Goal: Task Accomplishment & Management: Use online tool/utility

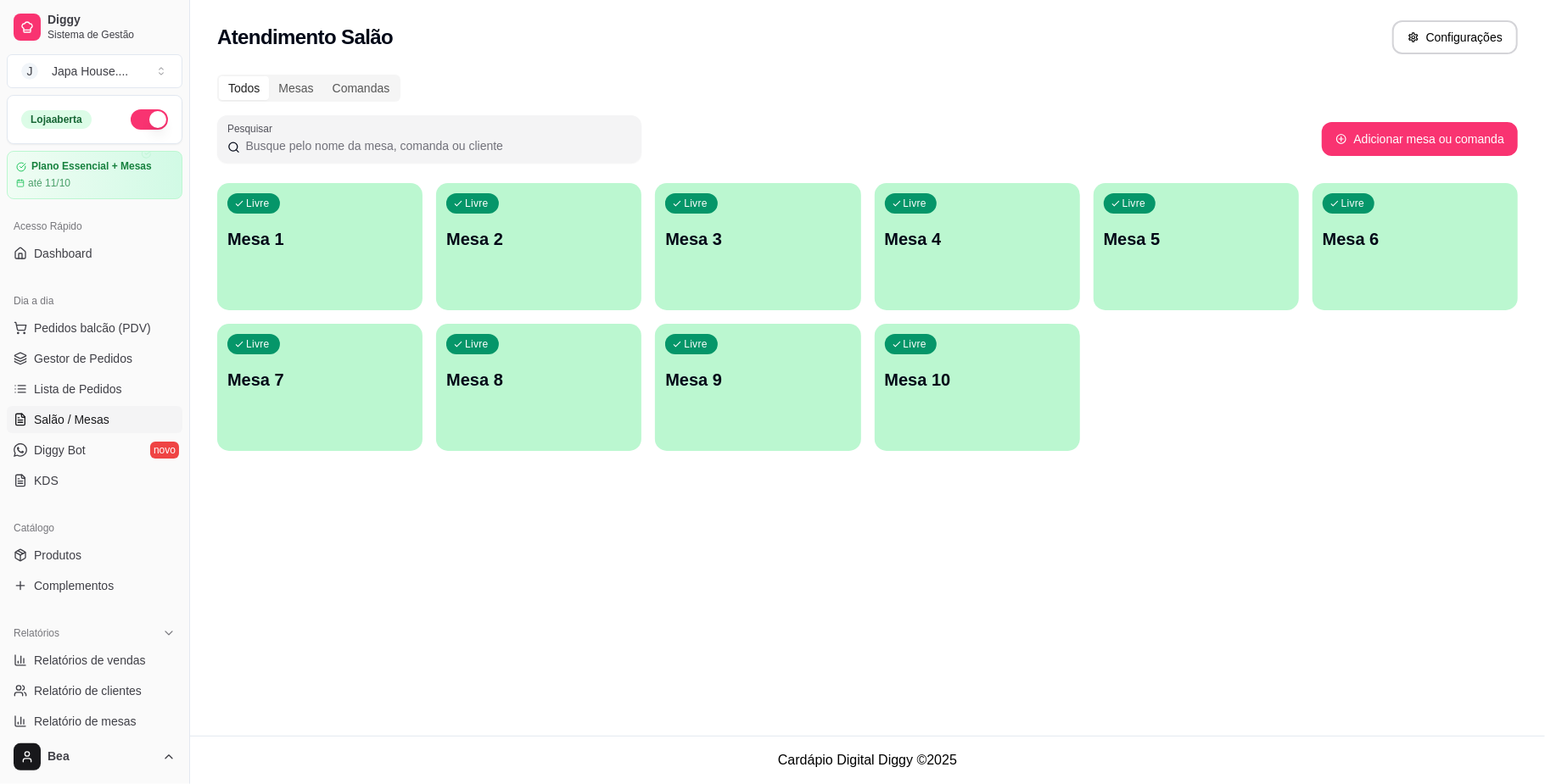
click at [331, 377] on p "Mesa 7" at bounding box center [320, 380] width 185 height 24
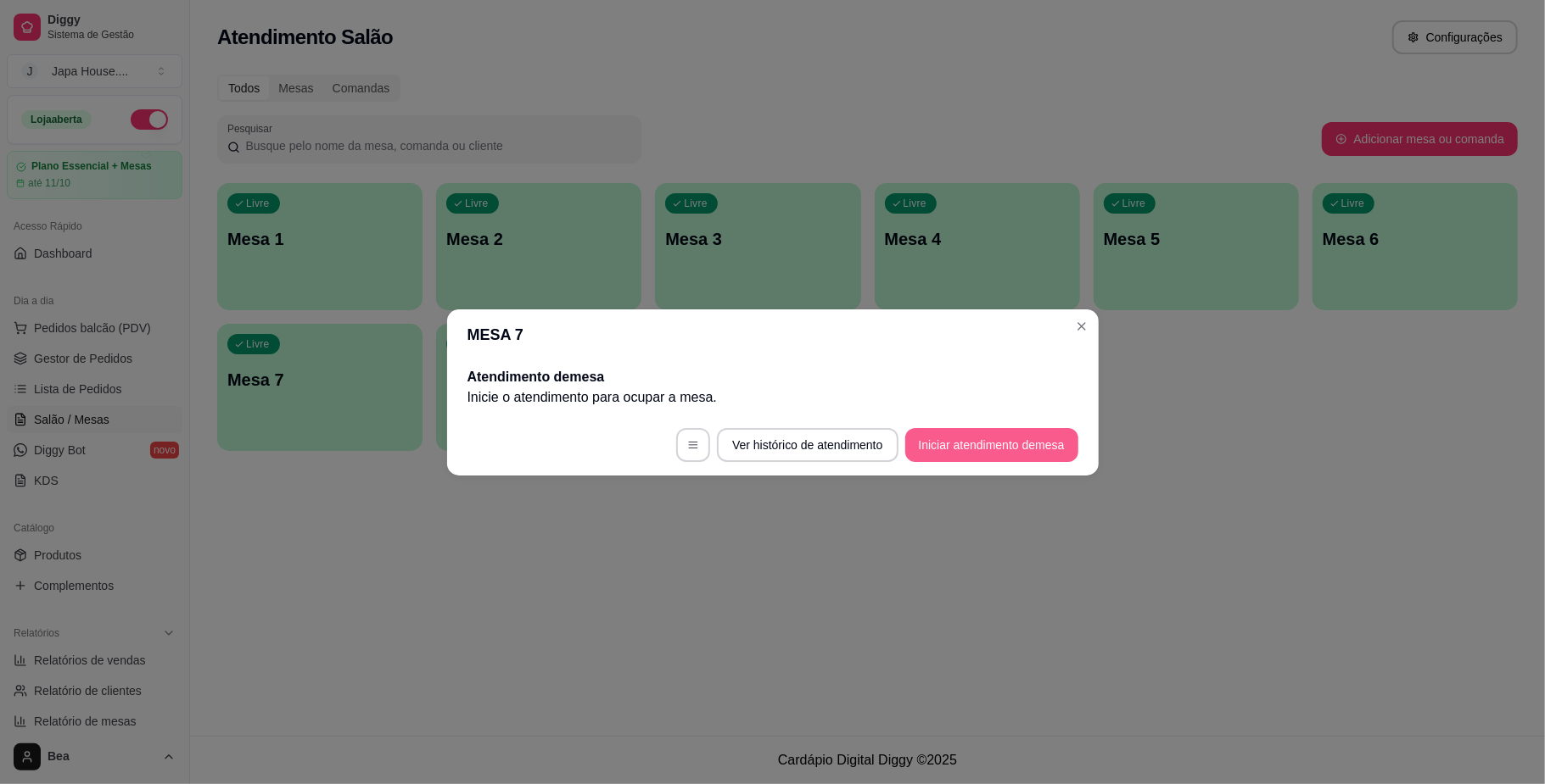
click at [999, 448] on button "Iniciar atendimento de mesa" at bounding box center [992, 445] width 173 height 34
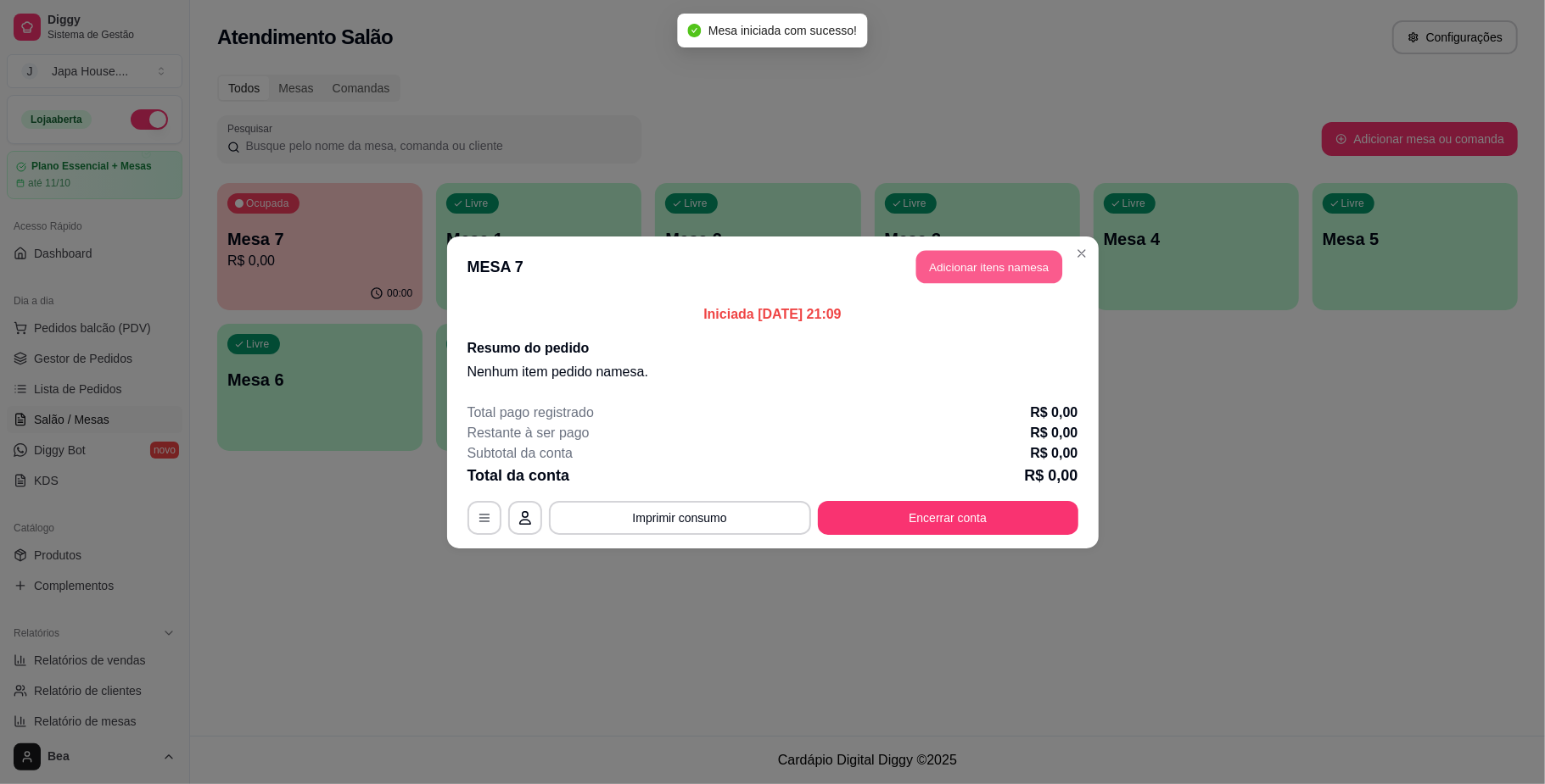
click at [972, 269] on button "Adicionar itens na mesa" at bounding box center [989, 266] width 146 height 33
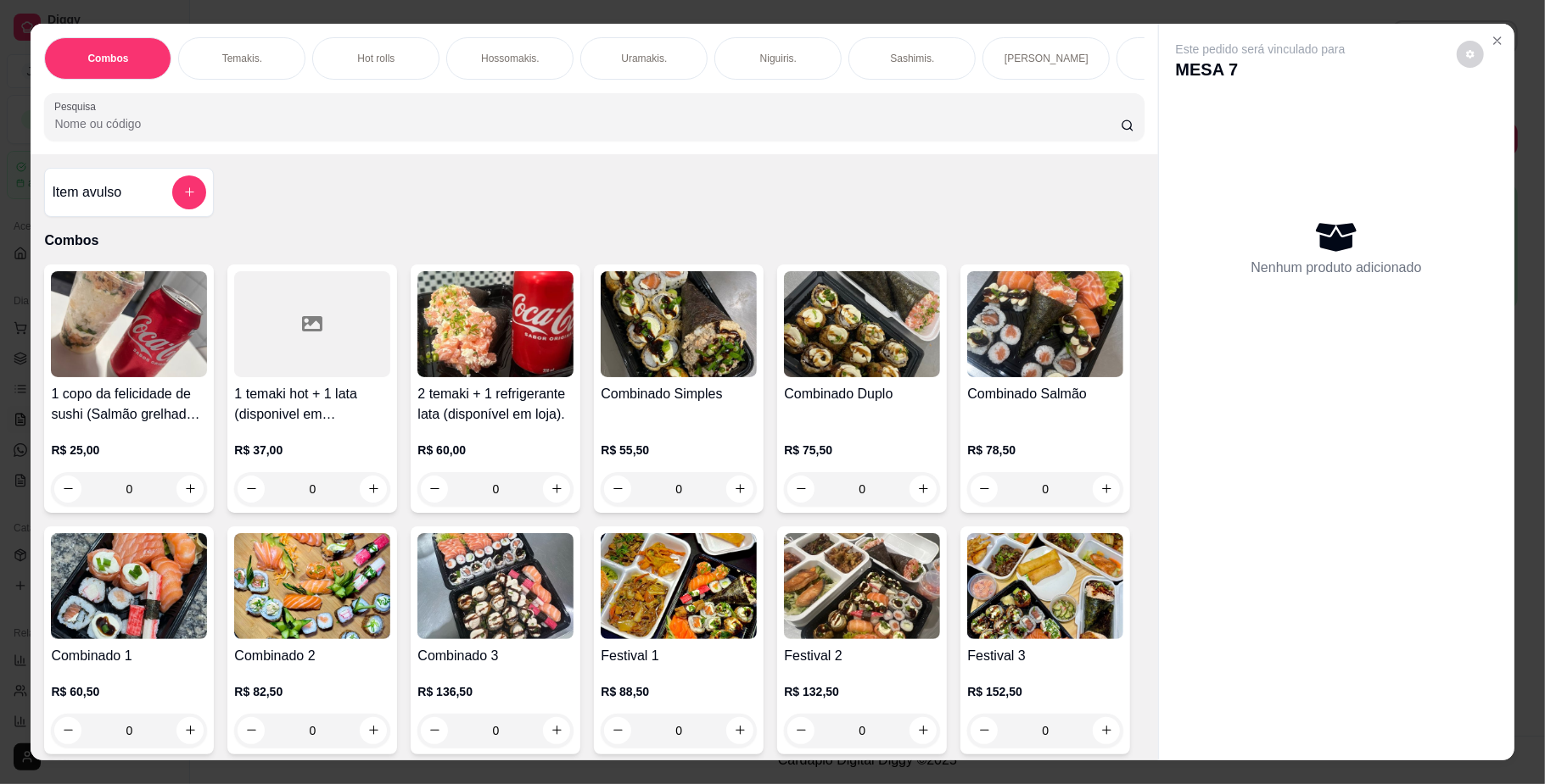
click at [757, 748] on div "0" at bounding box center [678, 731] width 156 height 34
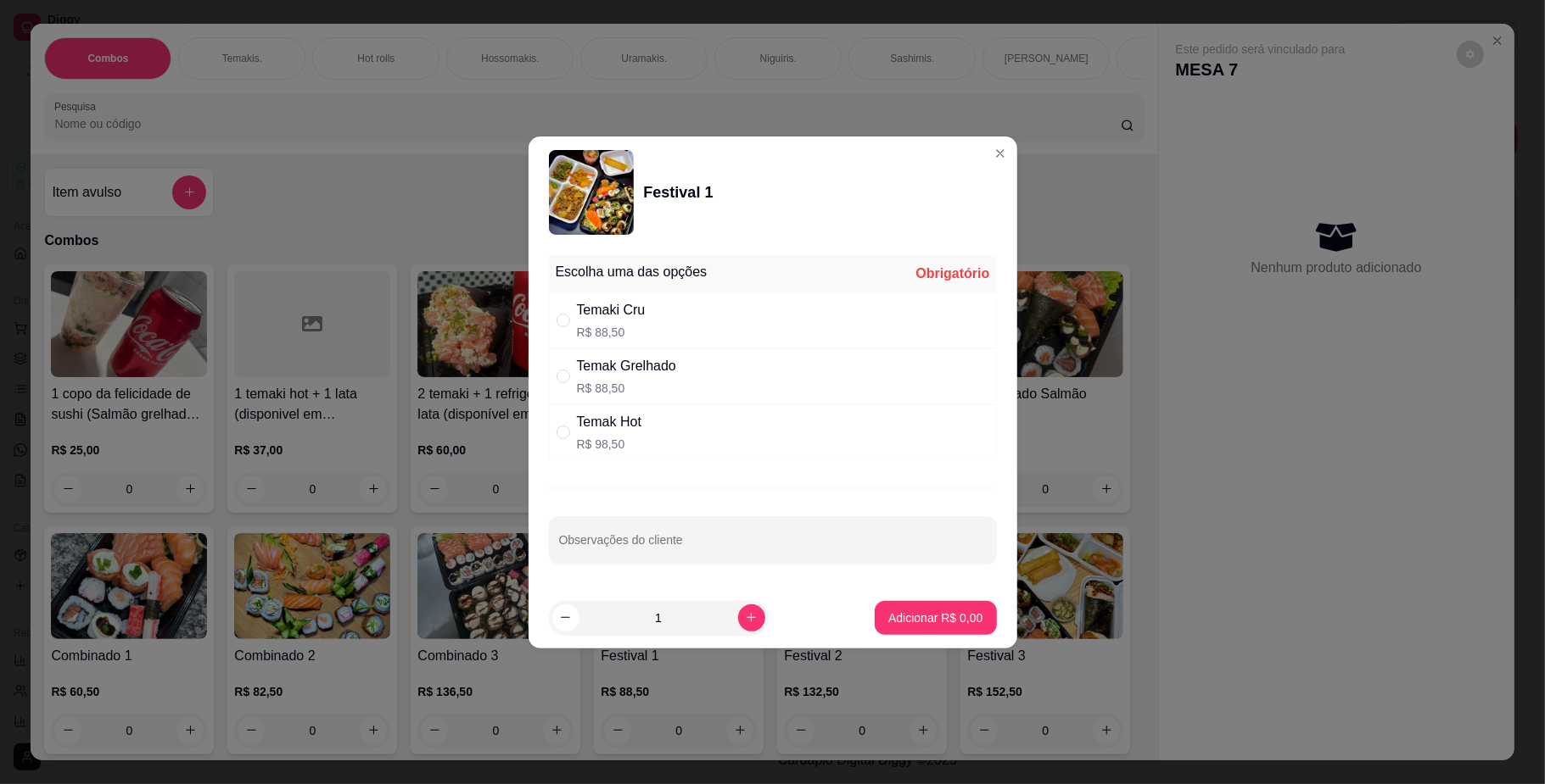
click at [703, 298] on div "Temaki Cru R$ 88,50" at bounding box center [772, 320] width 448 height 56
radio input "true"
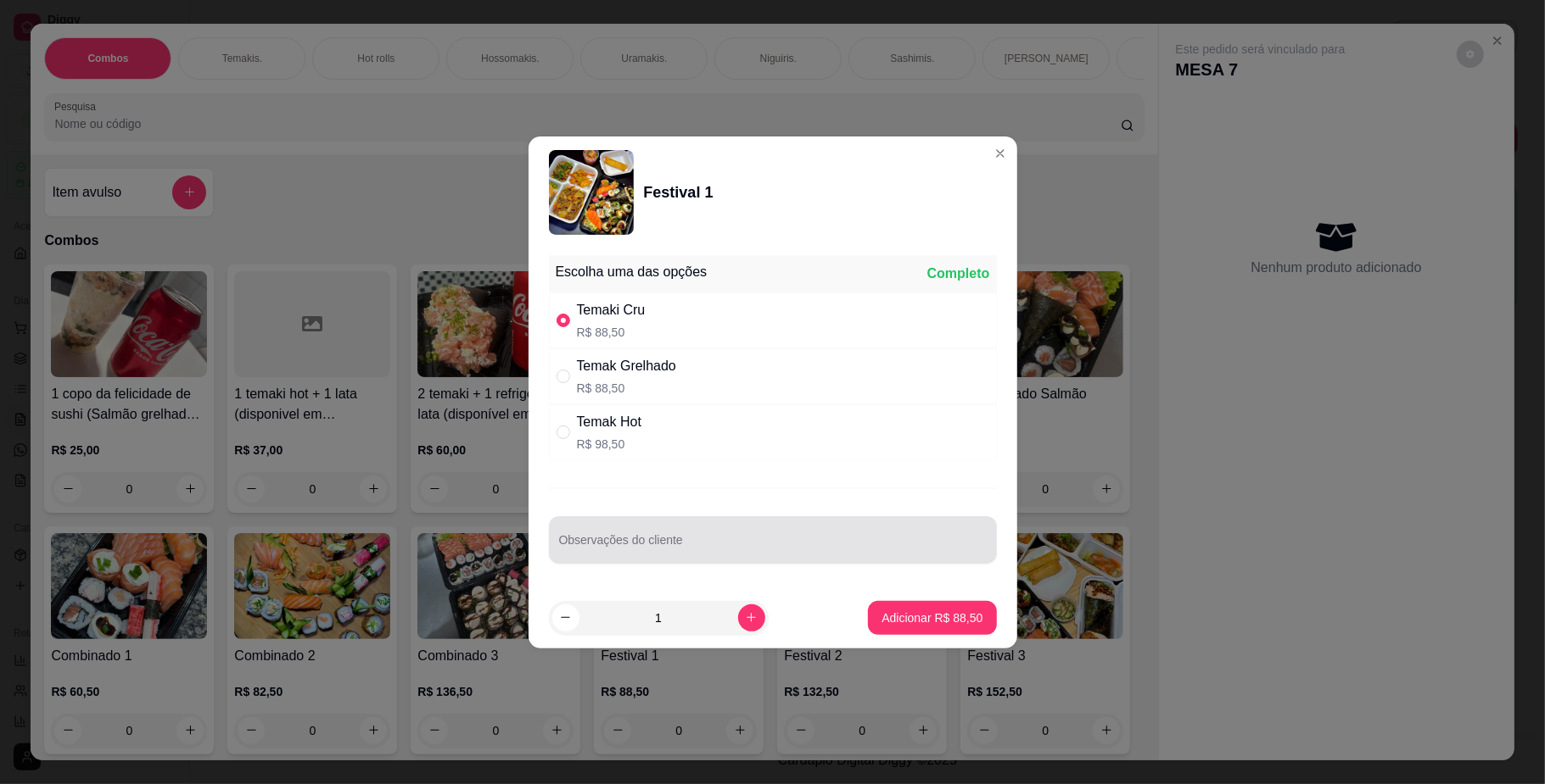
click at [731, 544] on input "Observações do cliente" at bounding box center [772, 547] width 428 height 17
type input "[PERSON_NAME] e [PERSON_NAME]"
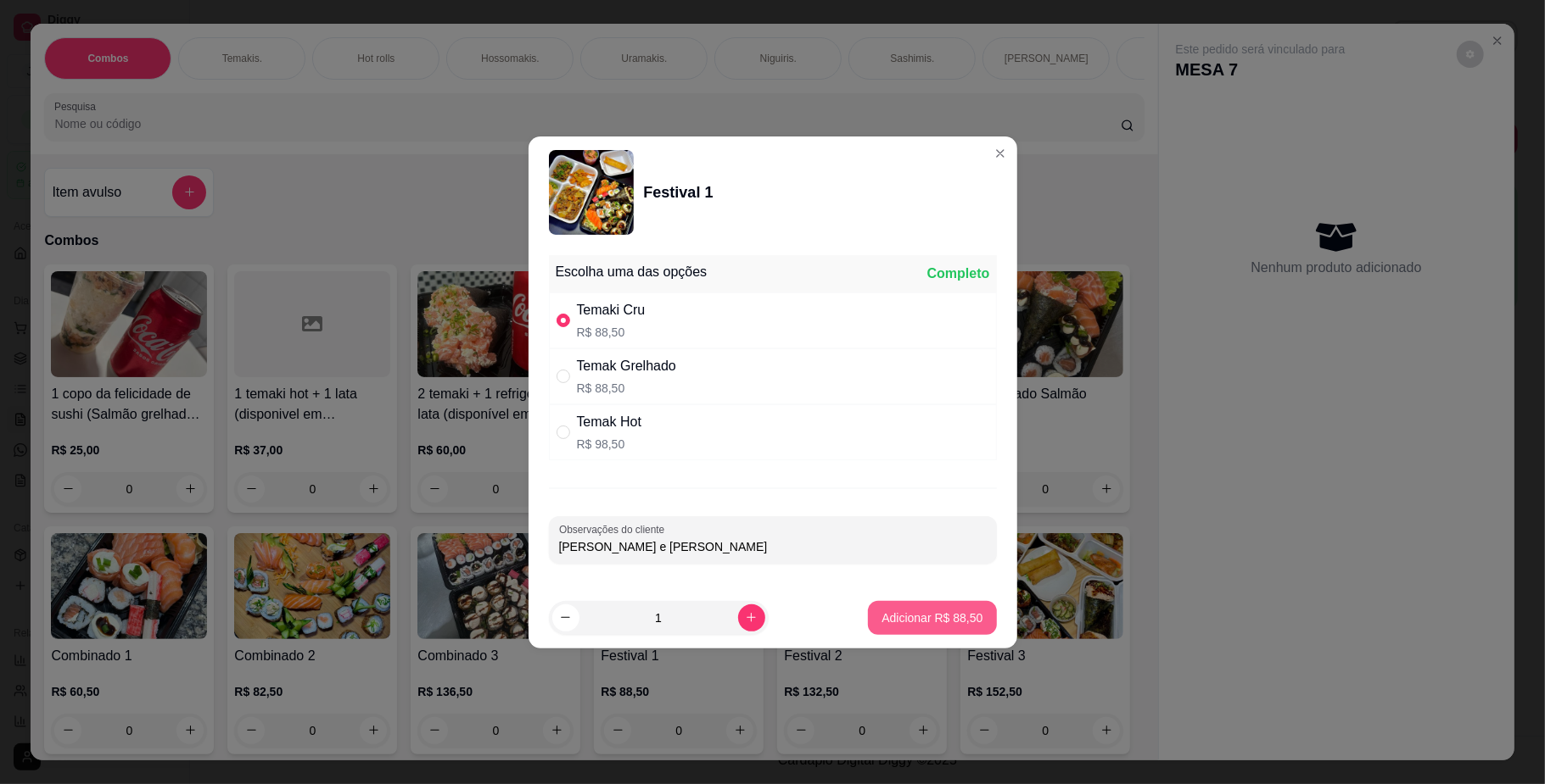
click at [883, 610] on p "Adicionar R$ 88,50" at bounding box center [933, 618] width 101 height 17
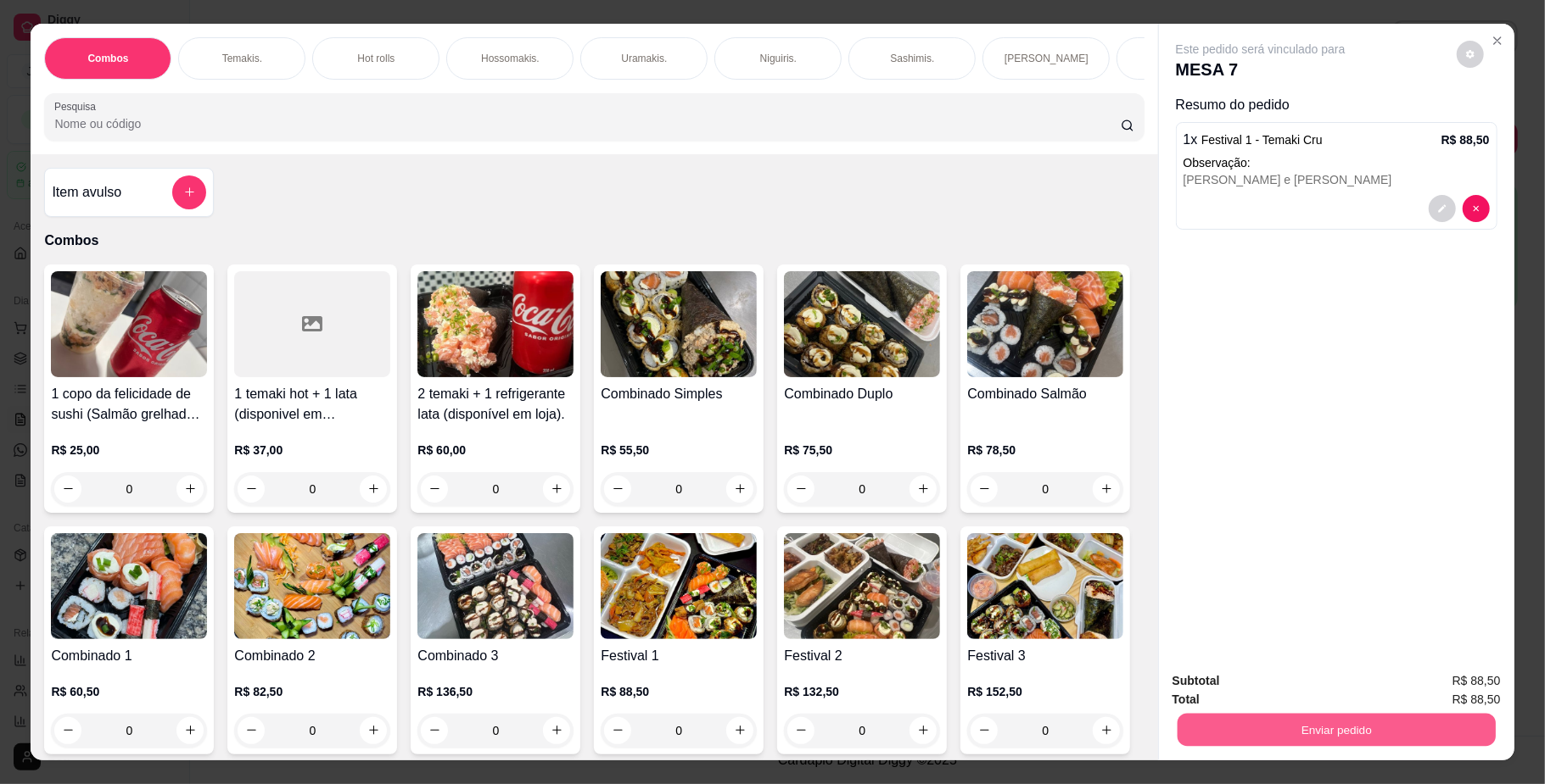
click at [1404, 737] on button "Enviar pedido" at bounding box center [1336, 730] width 318 height 33
click at [1215, 694] on button "Não registrar e enviar pedido" at bounding box center [1279, 689] width 177 height 32
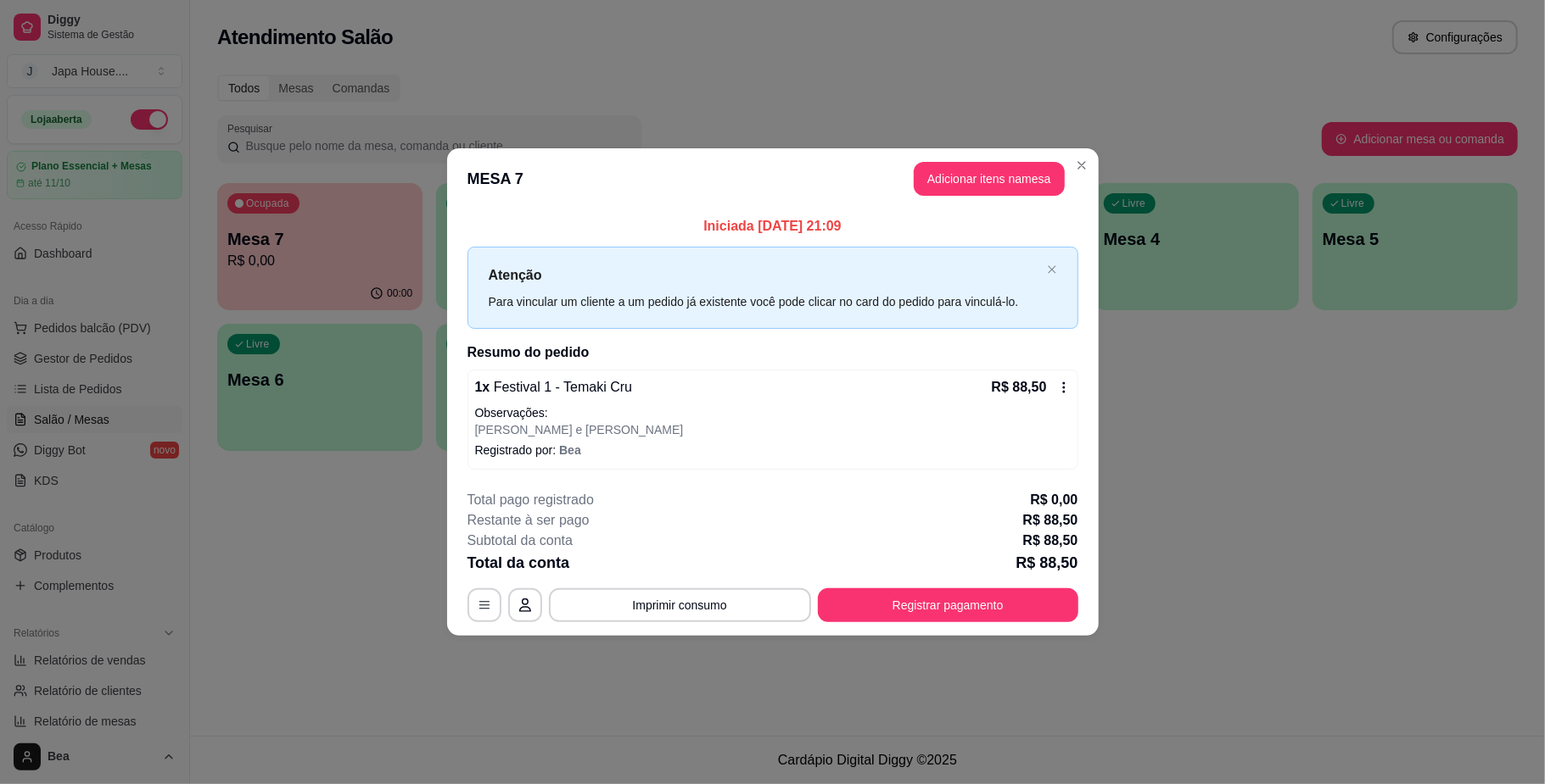
click at [1080, 166] on div "Todos Mesas Comandas Pesquisar Adicionar mesa ou comanda Ocupada Mesa 7 R$ 0,00…" at bounding box center [867, 268] width 1355 height 407
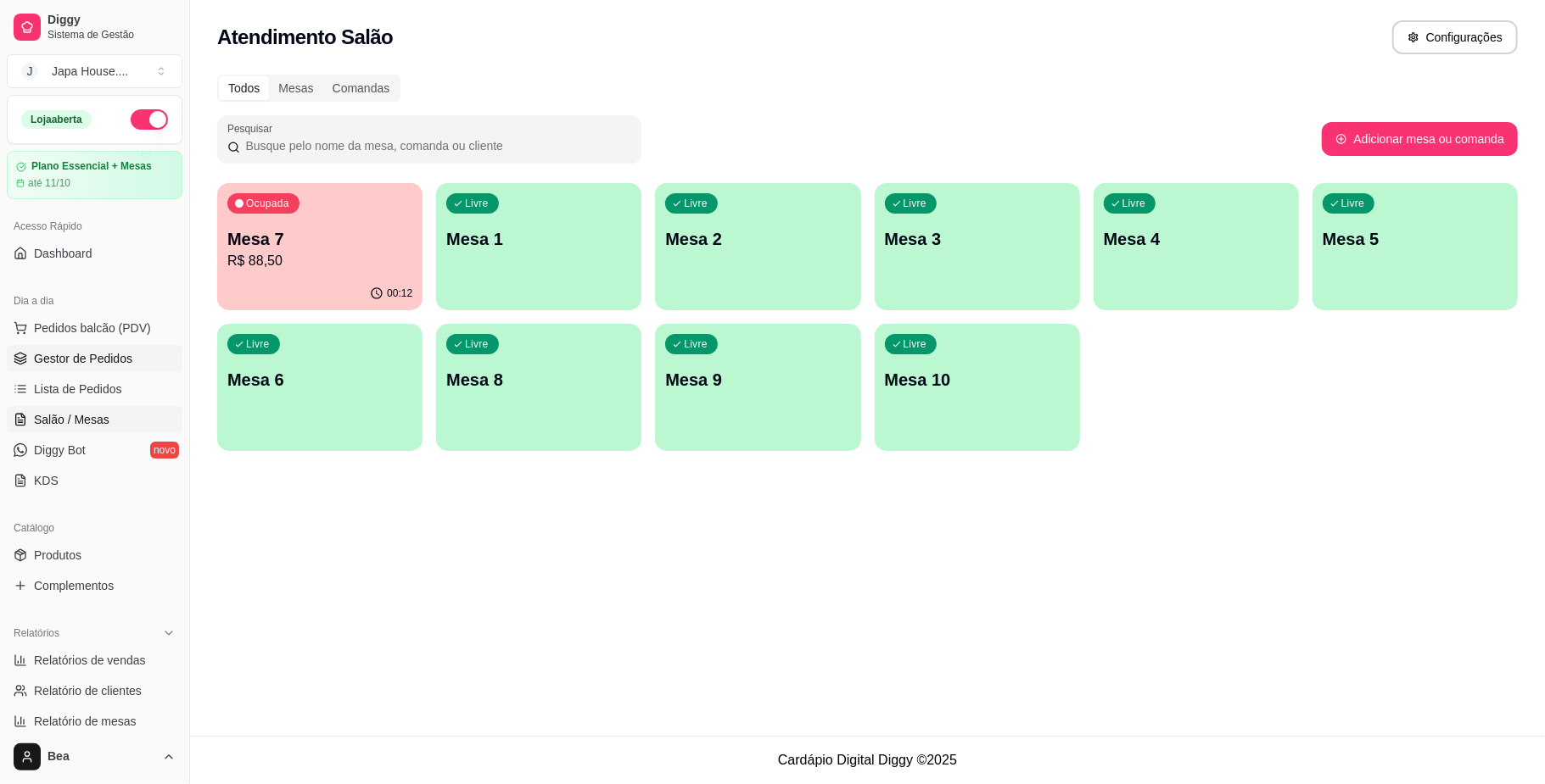
click at [136, 363] on link "Gestor de Pedidos" at bounding box center [94, 358] width 176 height 27
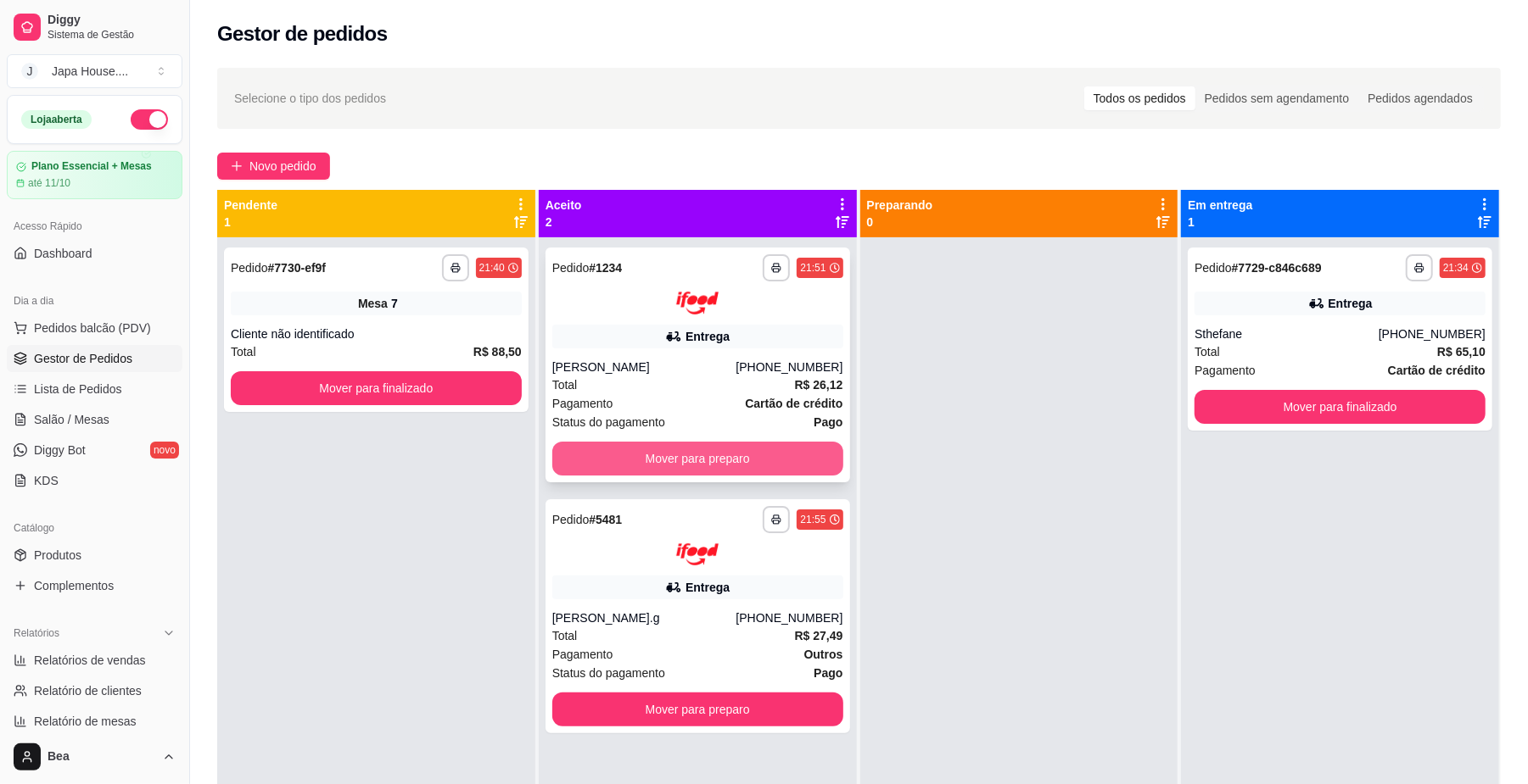
click at [741, 468] on button "Mover para preparo" at bounding box center [698, 459] width 291 height 34
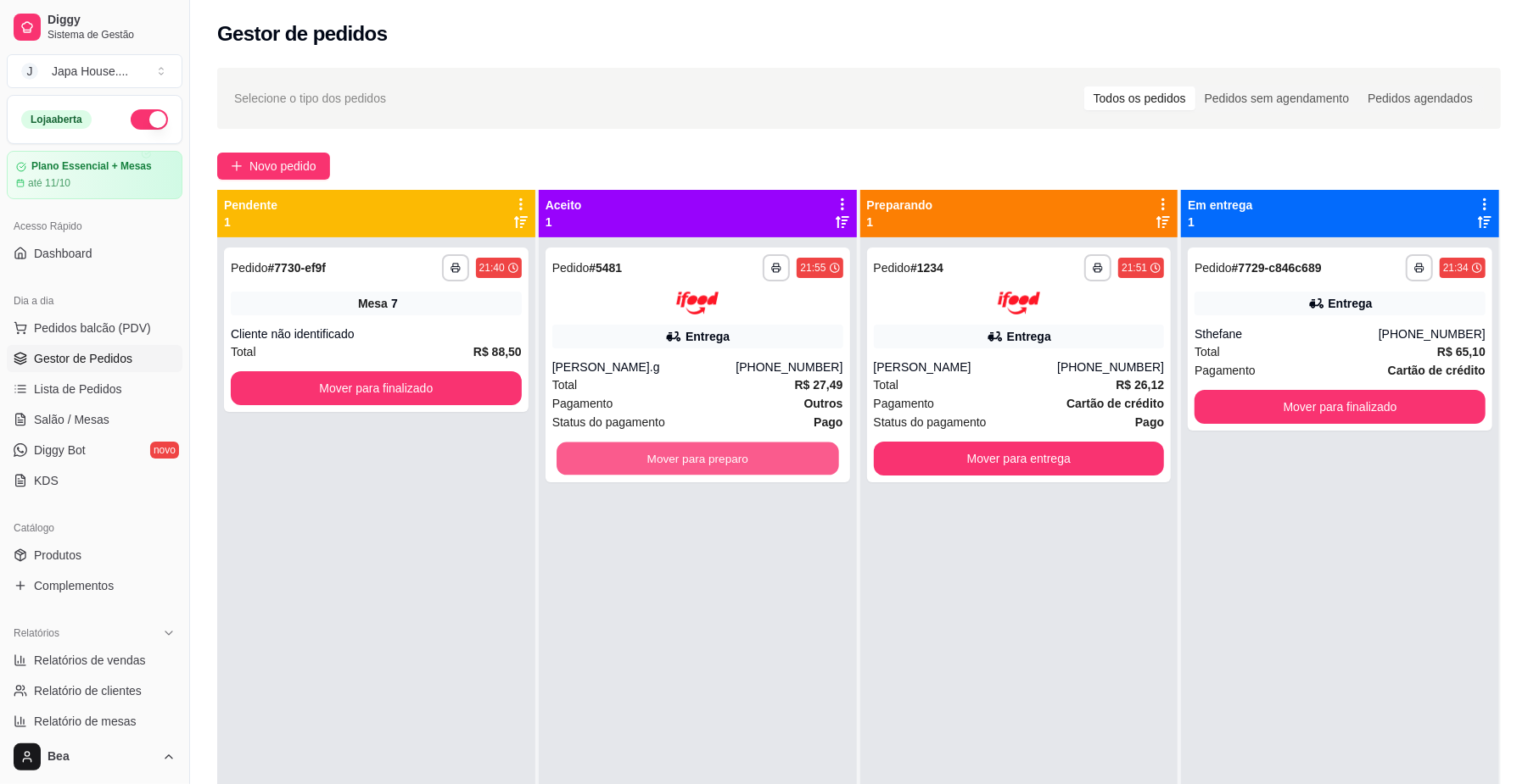
click at [741, 468] on button "Mover para preparo" at bounding box center [697, 458] width 281 height 33
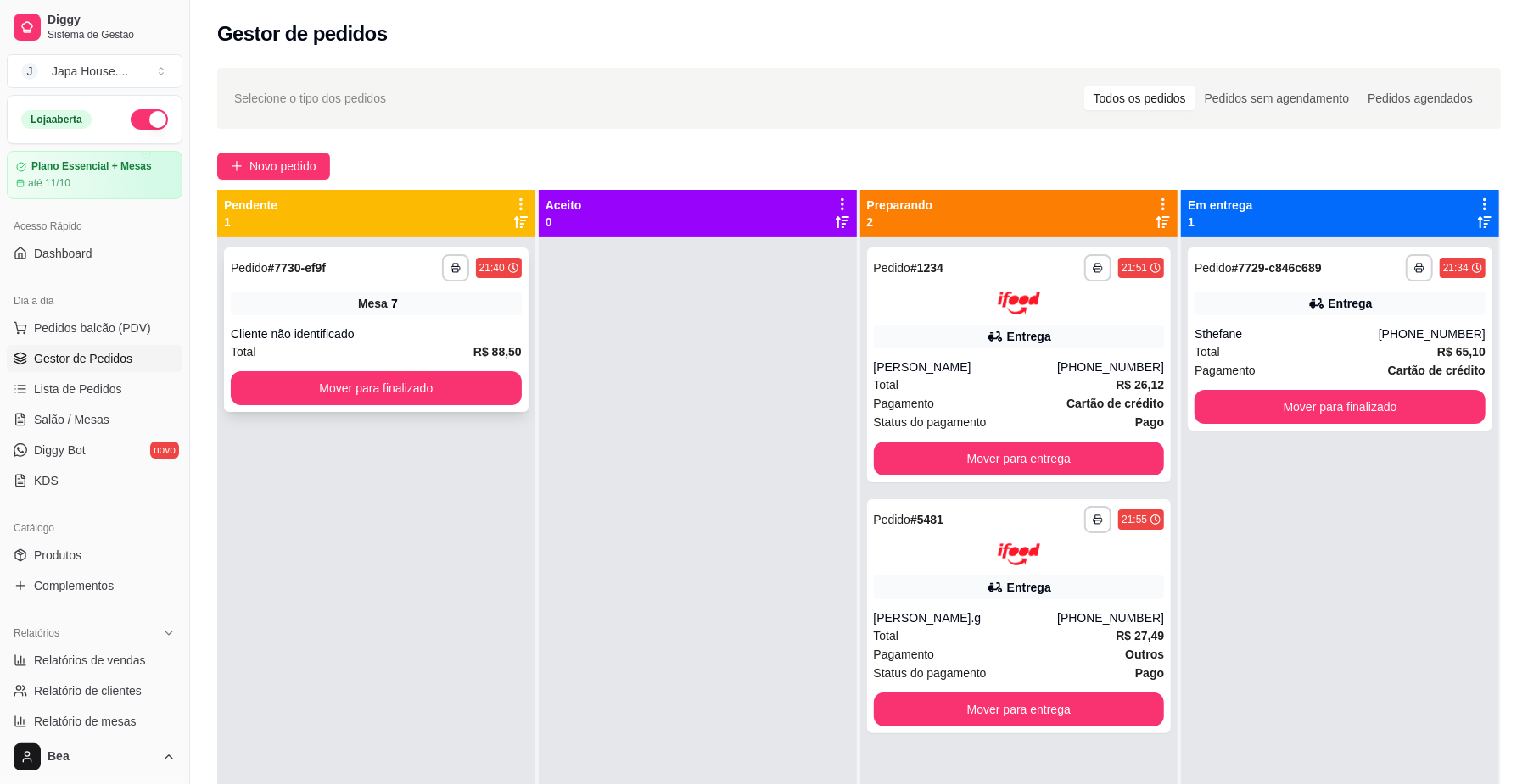
click at [431, 314] on div "Mesa 7" at bounding box center [376, 304] width 291 height 24
click at [115, 418] on link "Salão / Mesas" at bounding box center [94, 419] width 176 height 27
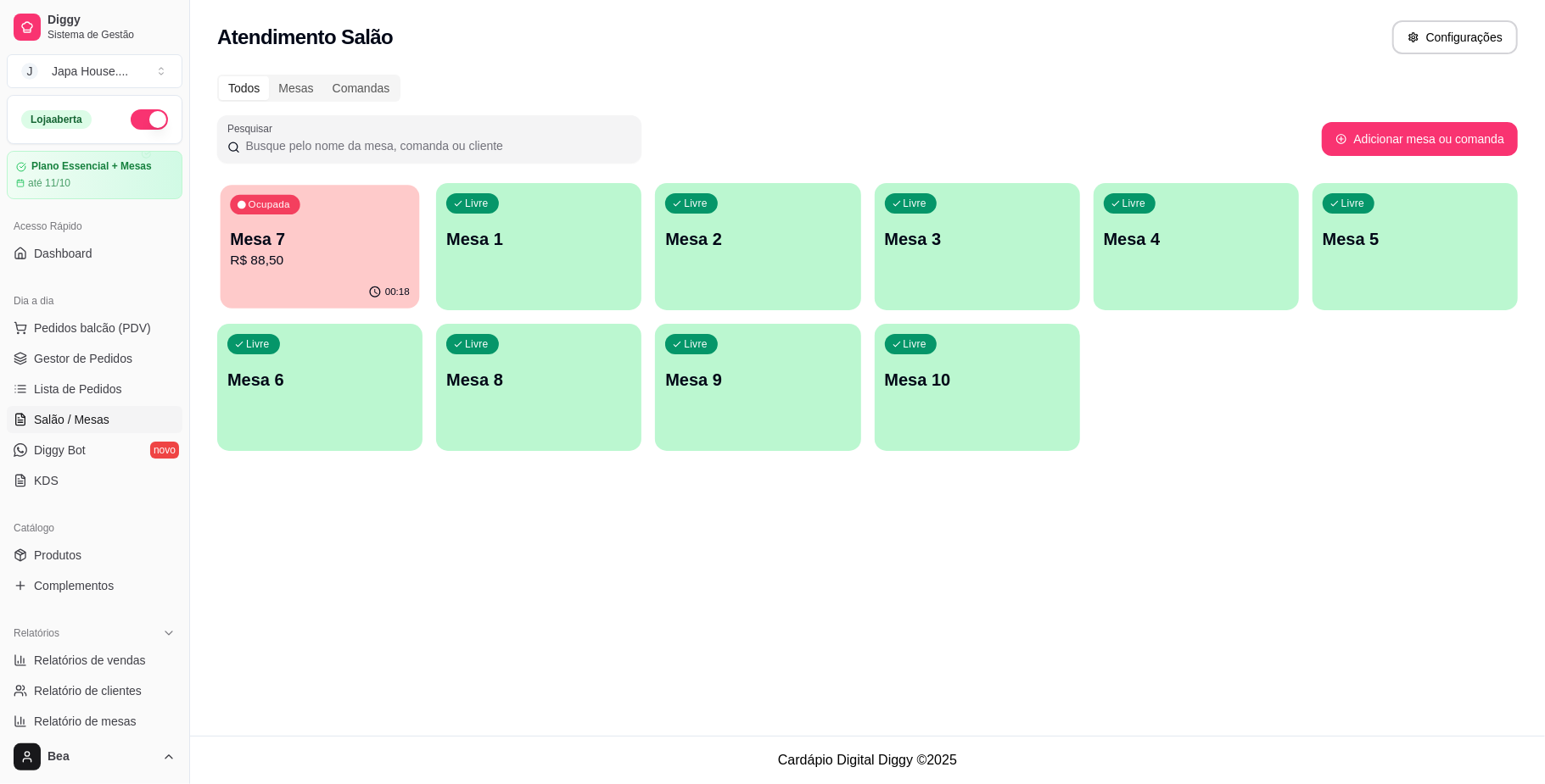
click at [399, 245] on p "Mesa 7" at bounding box center [319, 239] width 180 height 23
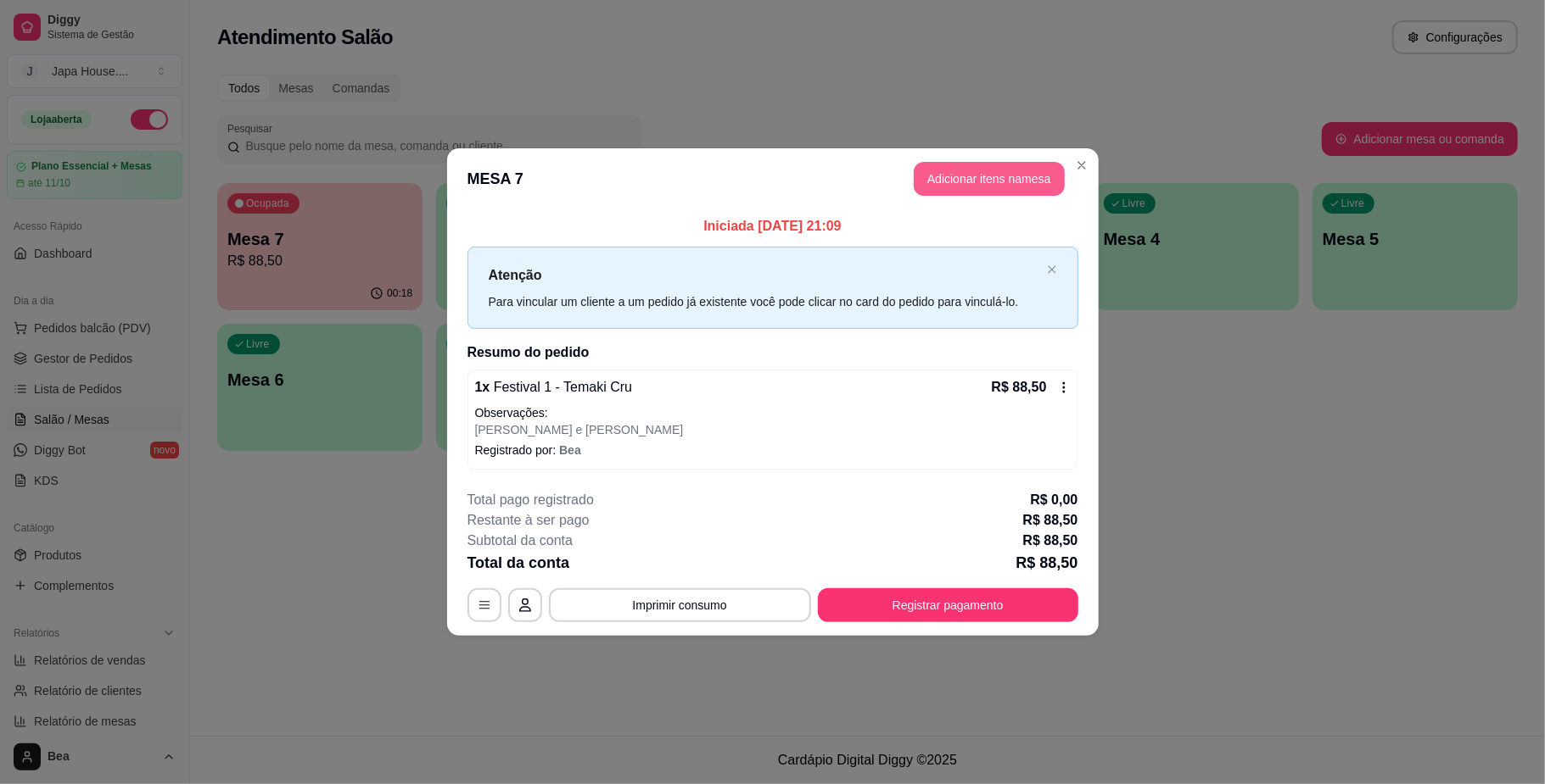
click at [1027, 167] on button "Adicionar itens na mesa" at bounding box center [989, 179] width 151 height 34
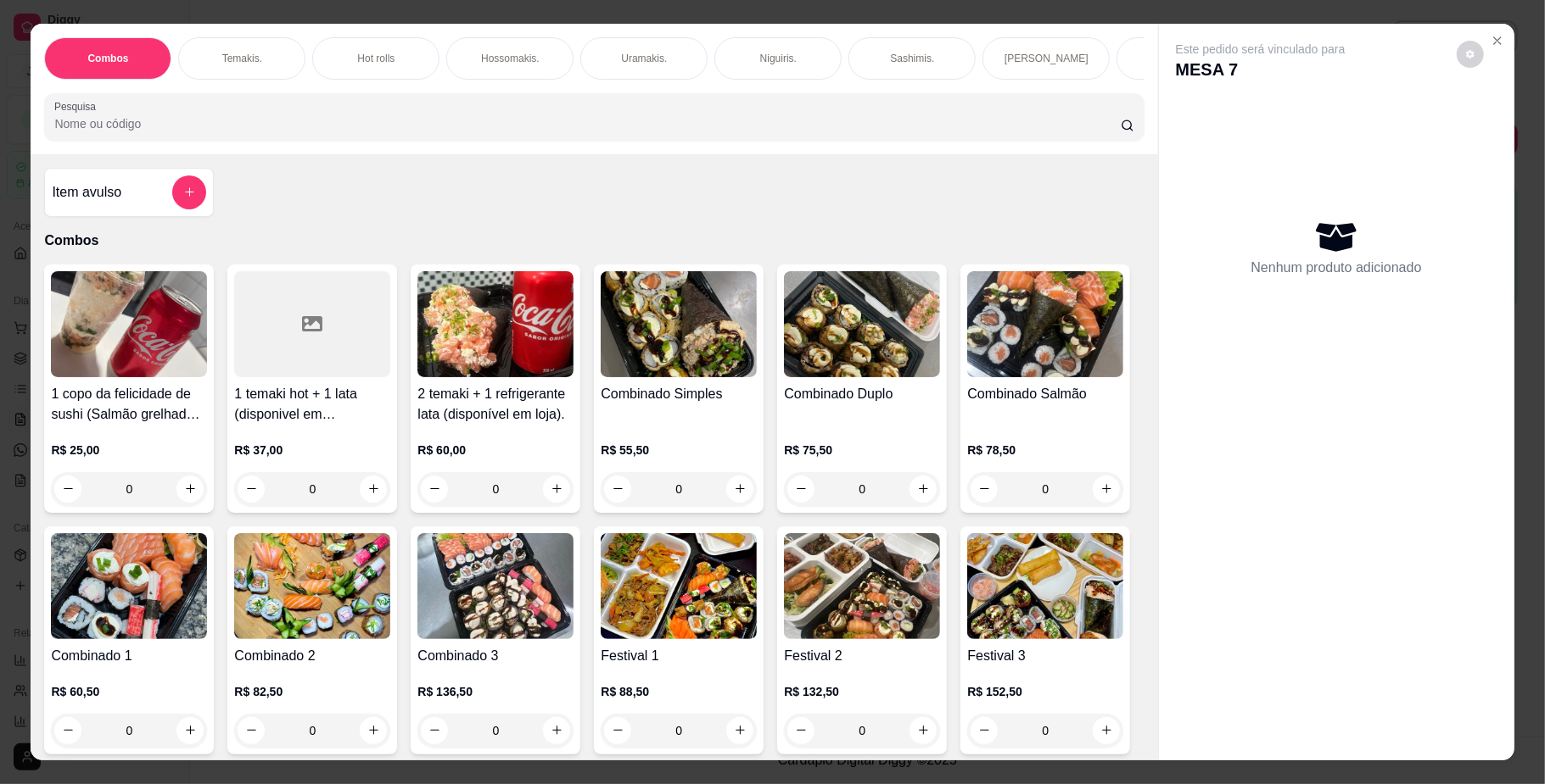
scroll to position [0, 962]
click at [364, 46] on div "Bebidas." at bounding box center [352, 59] width 127 height 43
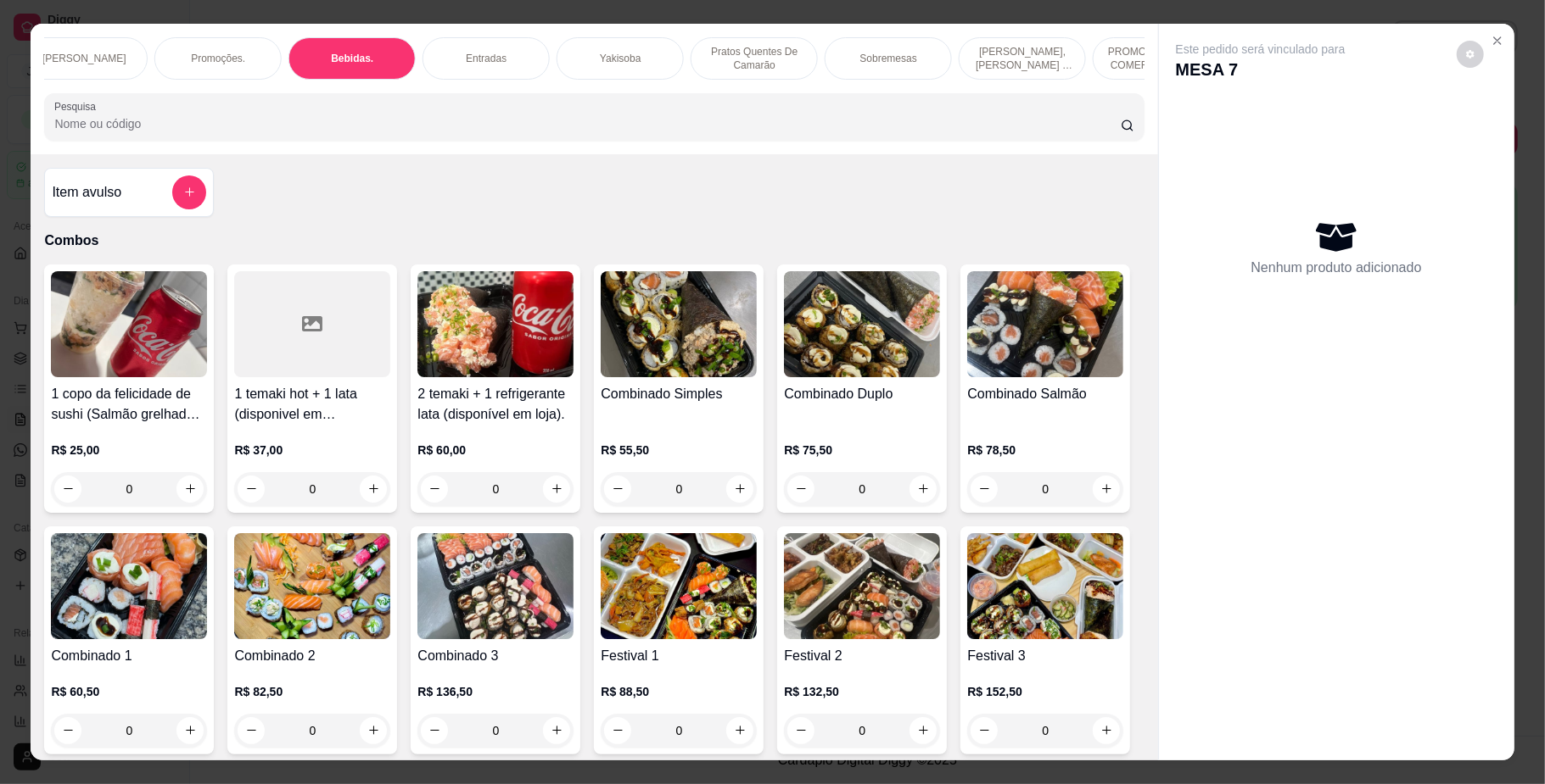
scroll to position [31, 0]
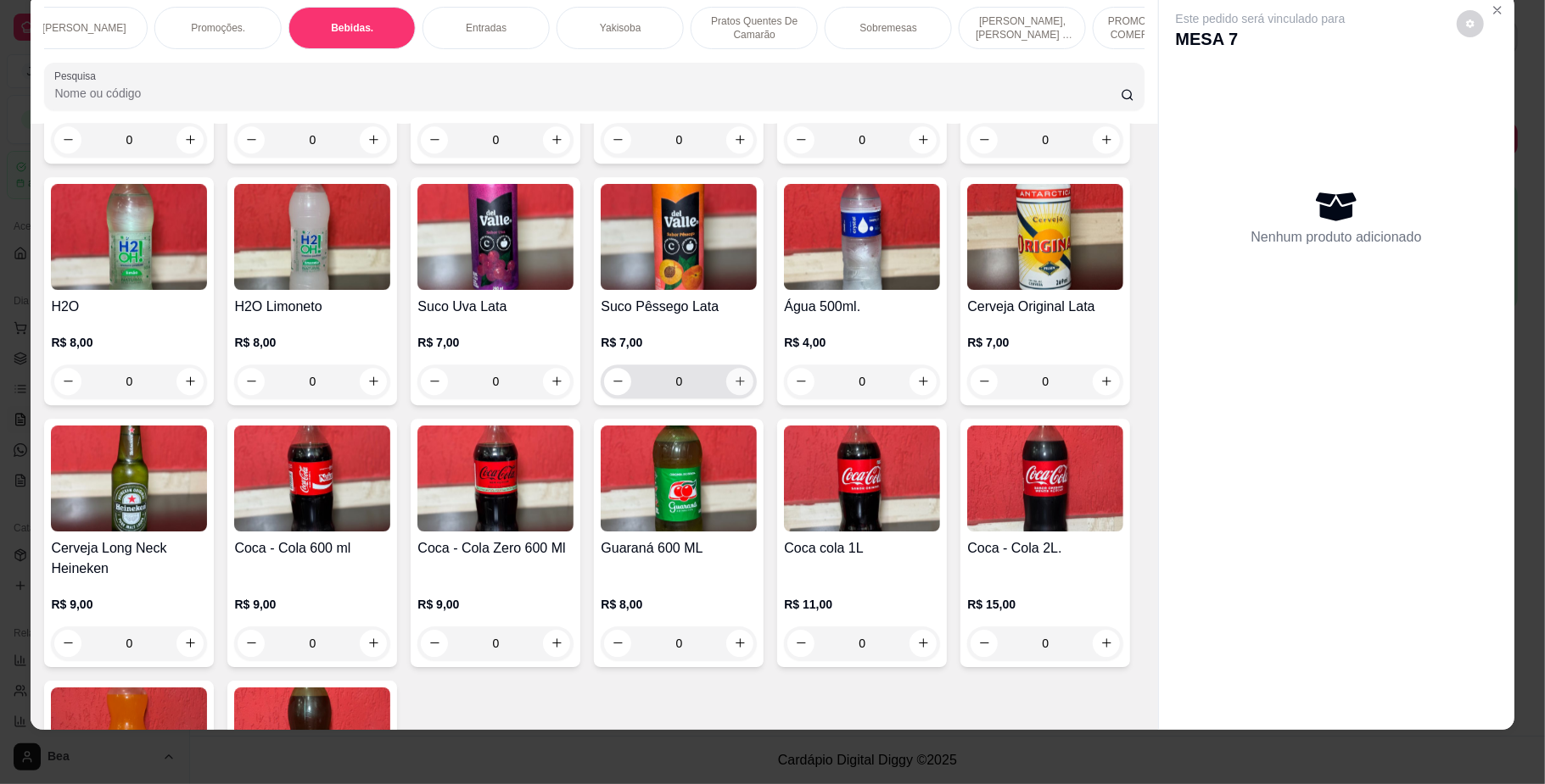
click at [747, 388] on icon "increase-product-quantity" at bounding box center [740, 381] width 13 height 13
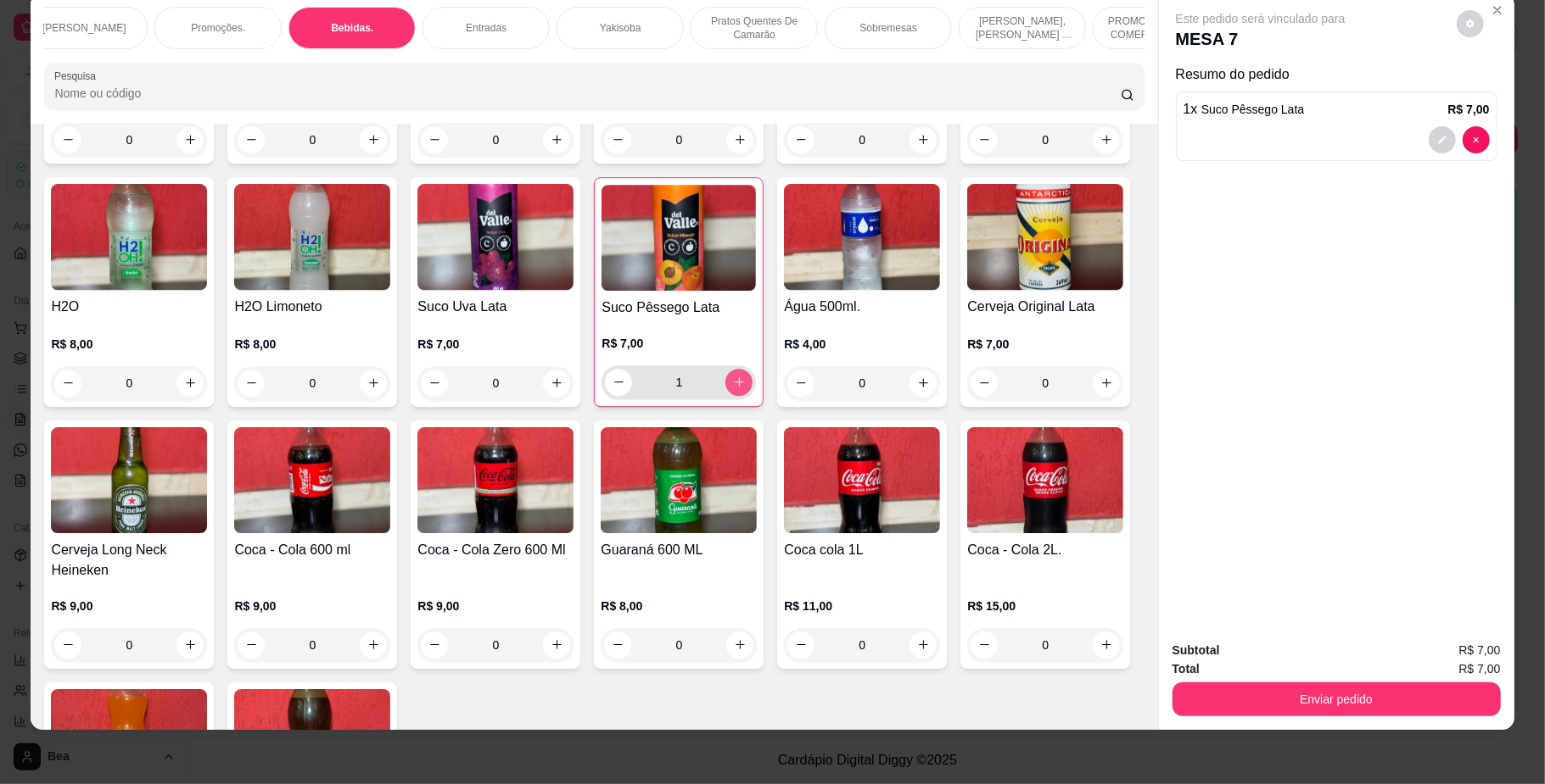
type input "1"
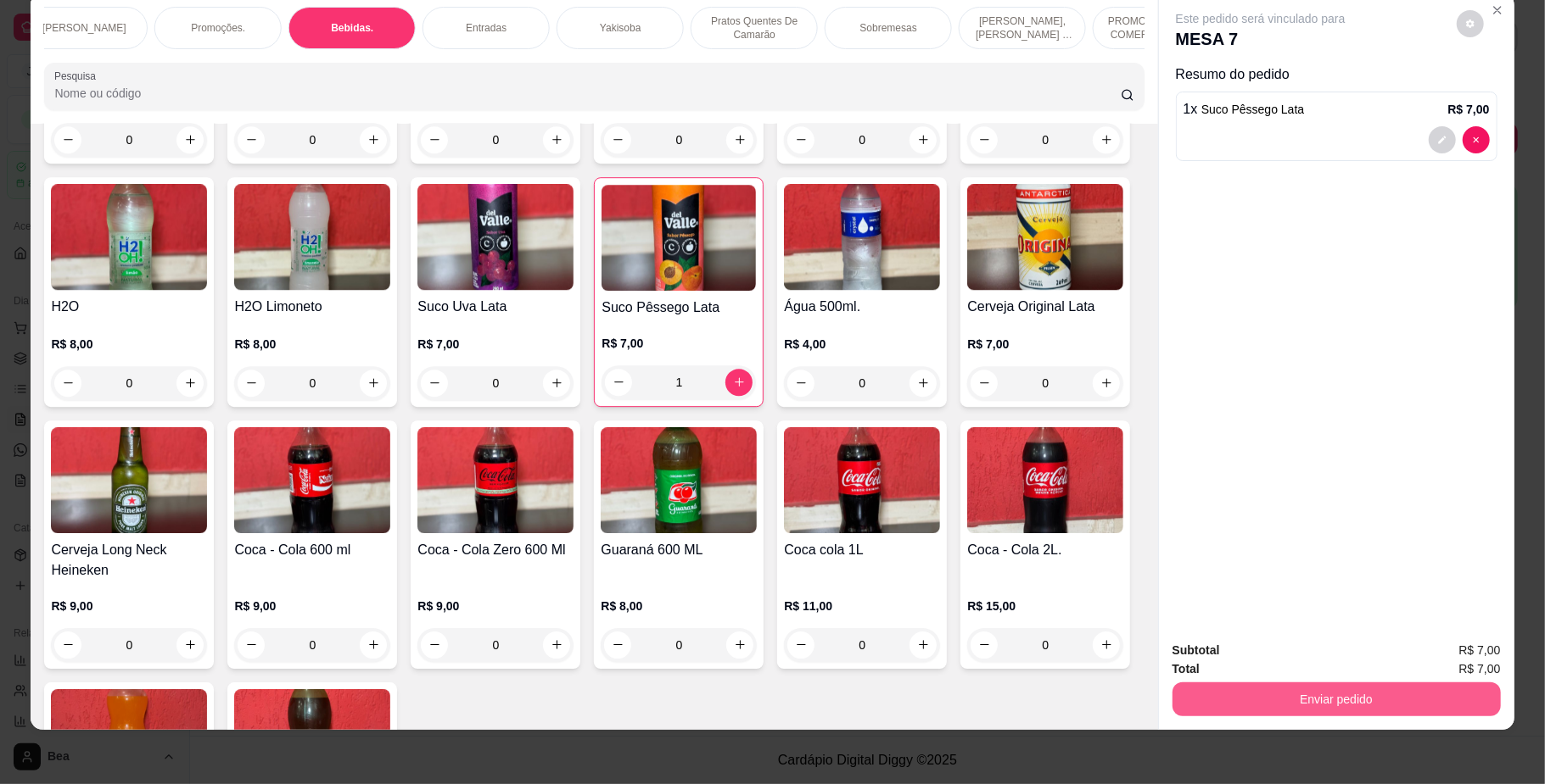
click at [1278, 692] on button "Enviar pedido" at bounding box center [1336, 700] width 328 height 34
click at [1240, 658] on button "Não registrar e enviar pedido" at bounding box center [1279, 658] width 171 height 32
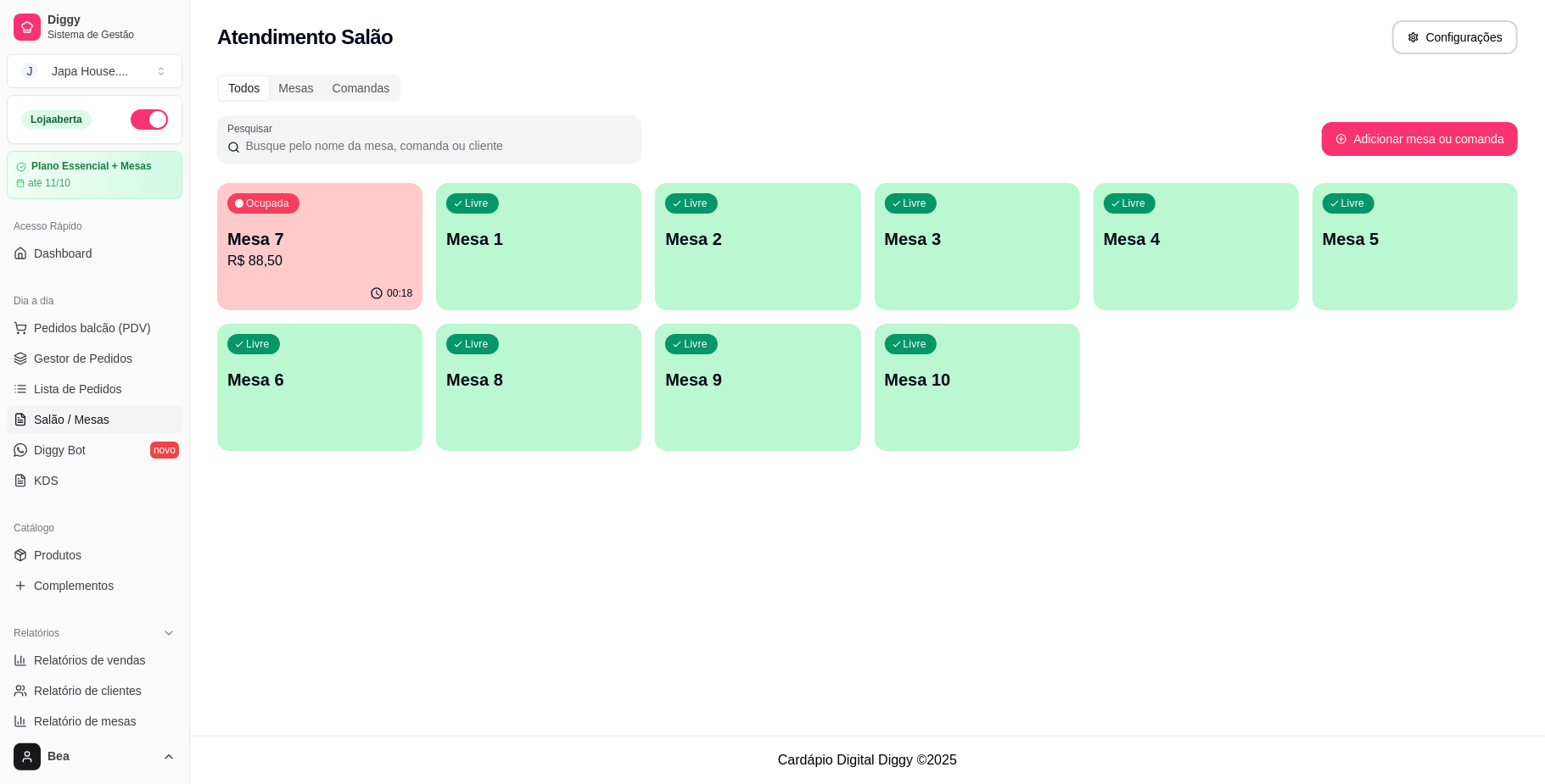
click at [343, 248] on p "Mesa 7" at bounding box center [320, 239] width 185 height 24
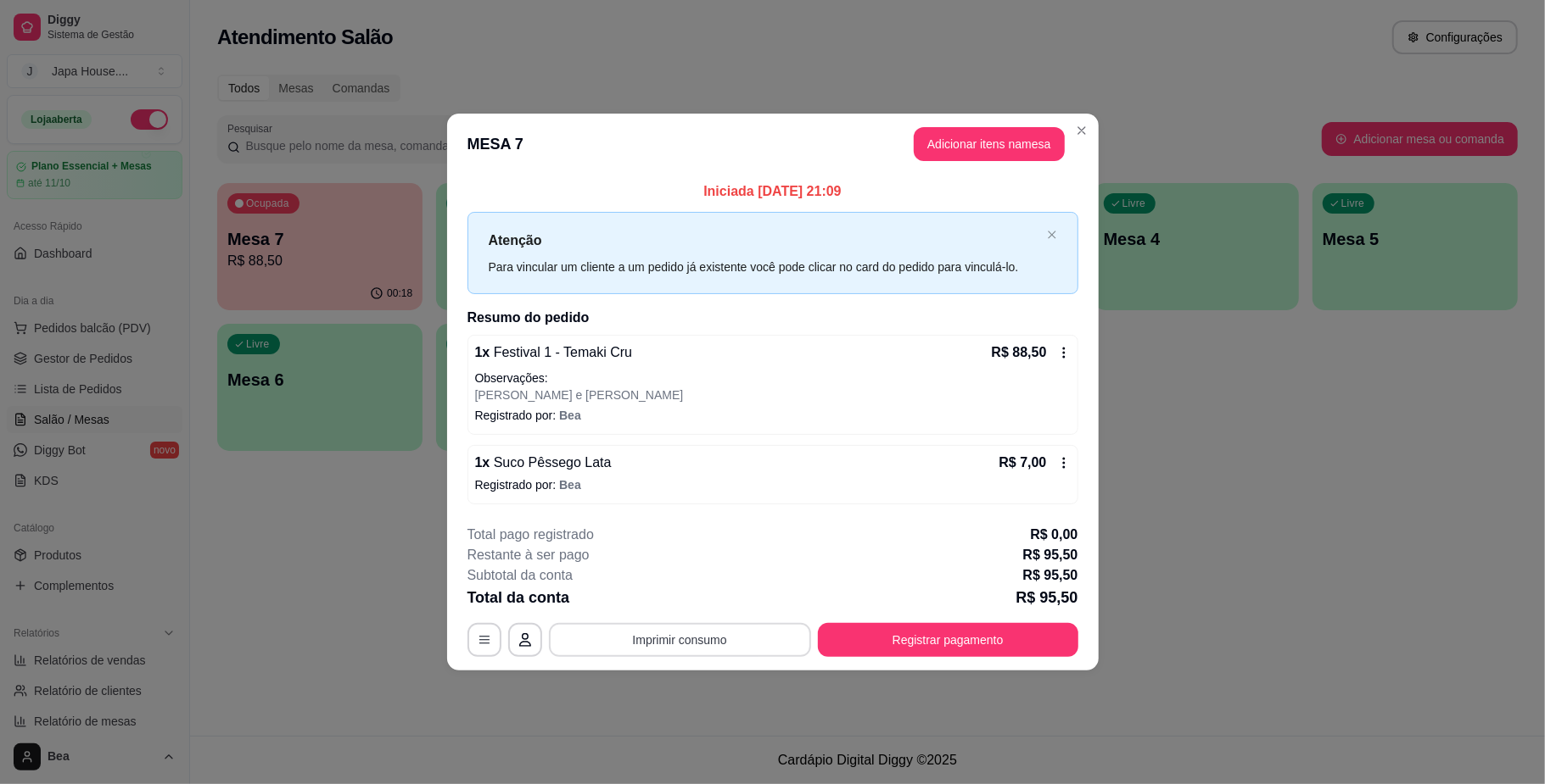
click at [771, 648] on button "Imprimir consumo" at bounding box center [680, 640] width 262 height 34
click at [716, 595] on button "IMPRESSORA" at bounding box center [685, 601] width 123 height 27
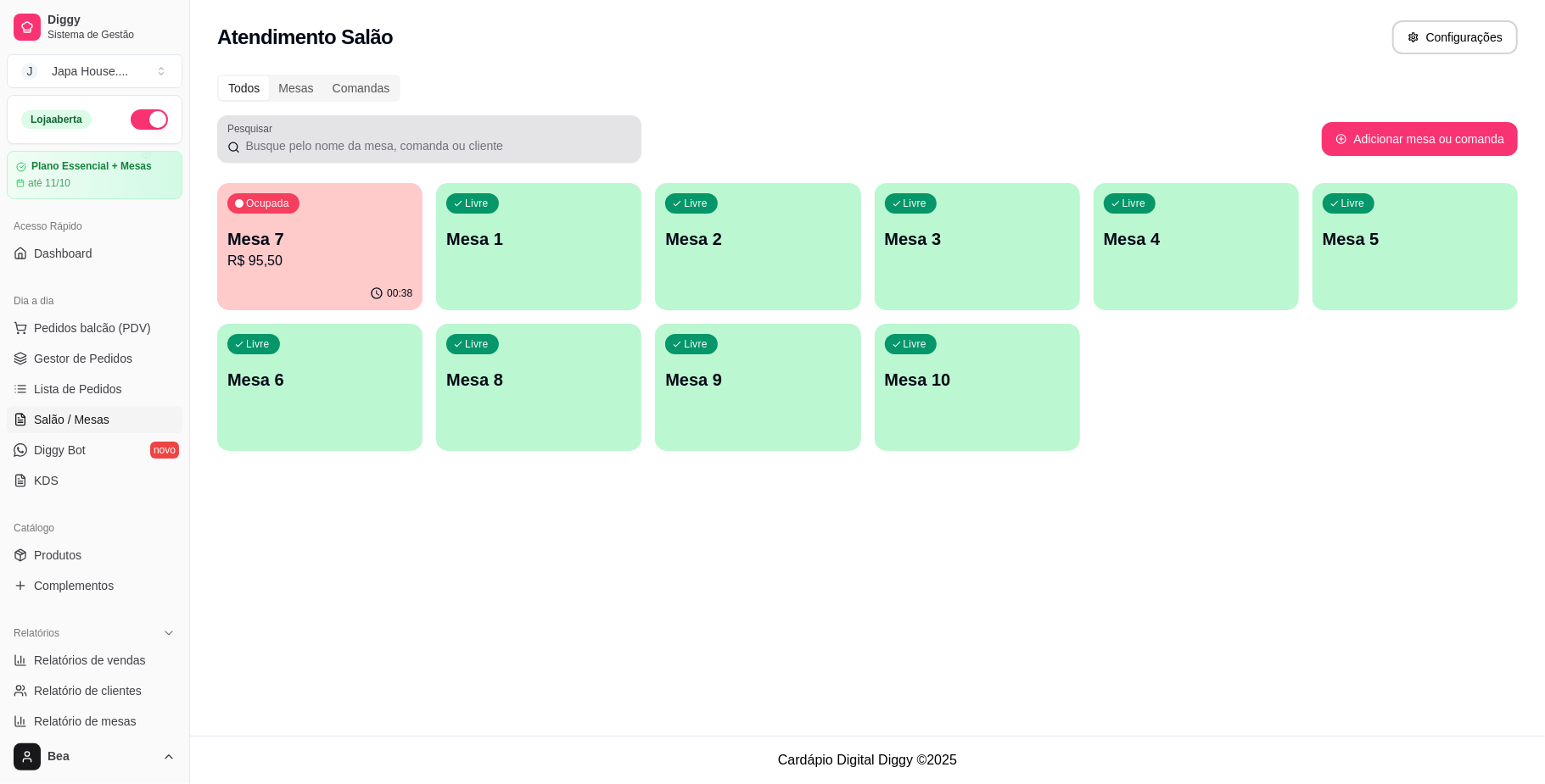
click at [334, 216] on div "Ocupada Mesa 7 R$ 95,50" at bounding box center [319, 230] width 206 height 94
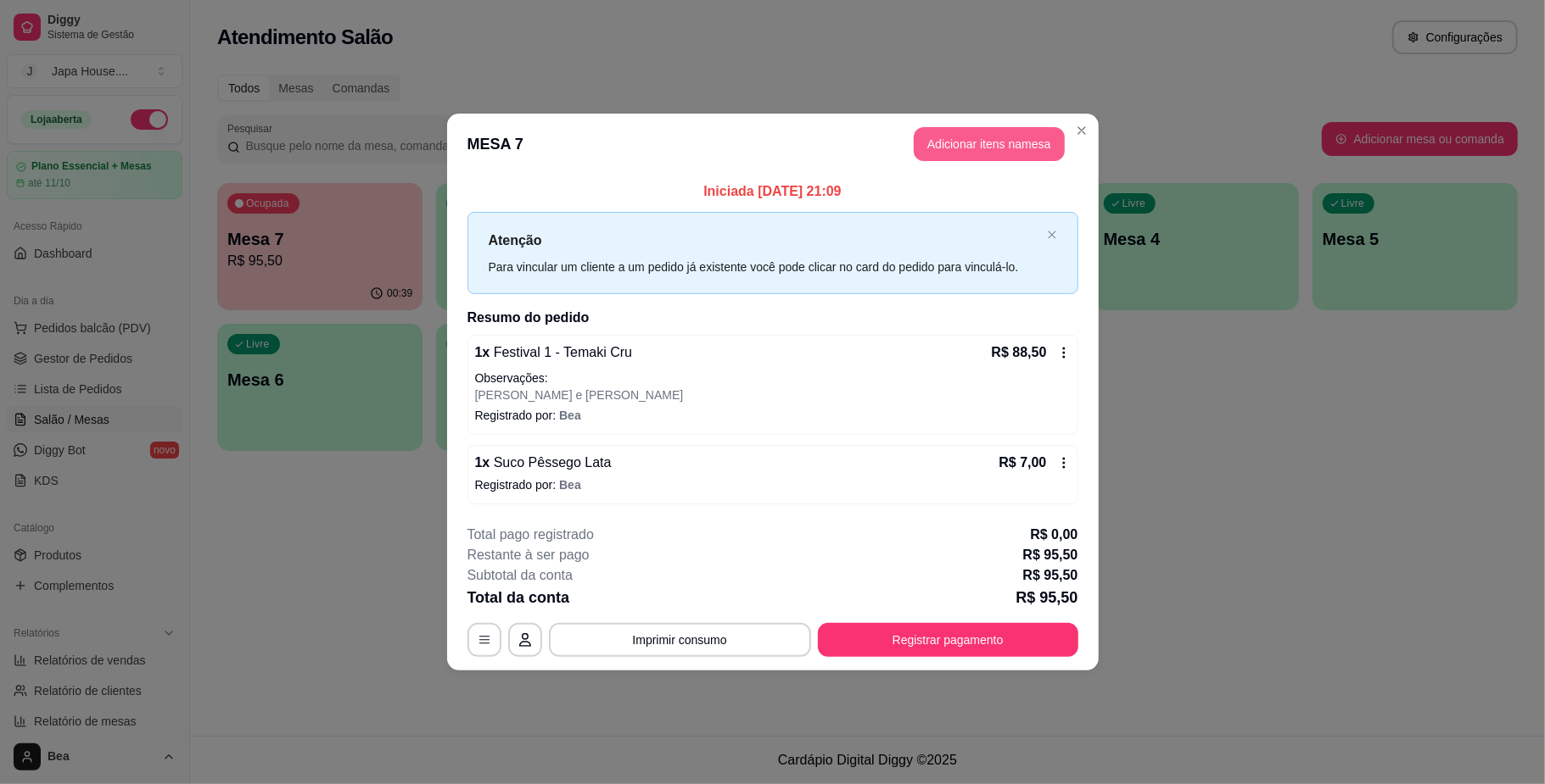
click at [1011, 142] on button "Adicionar itens na mesa" at bounding box center [989, 144] width 151 height 34
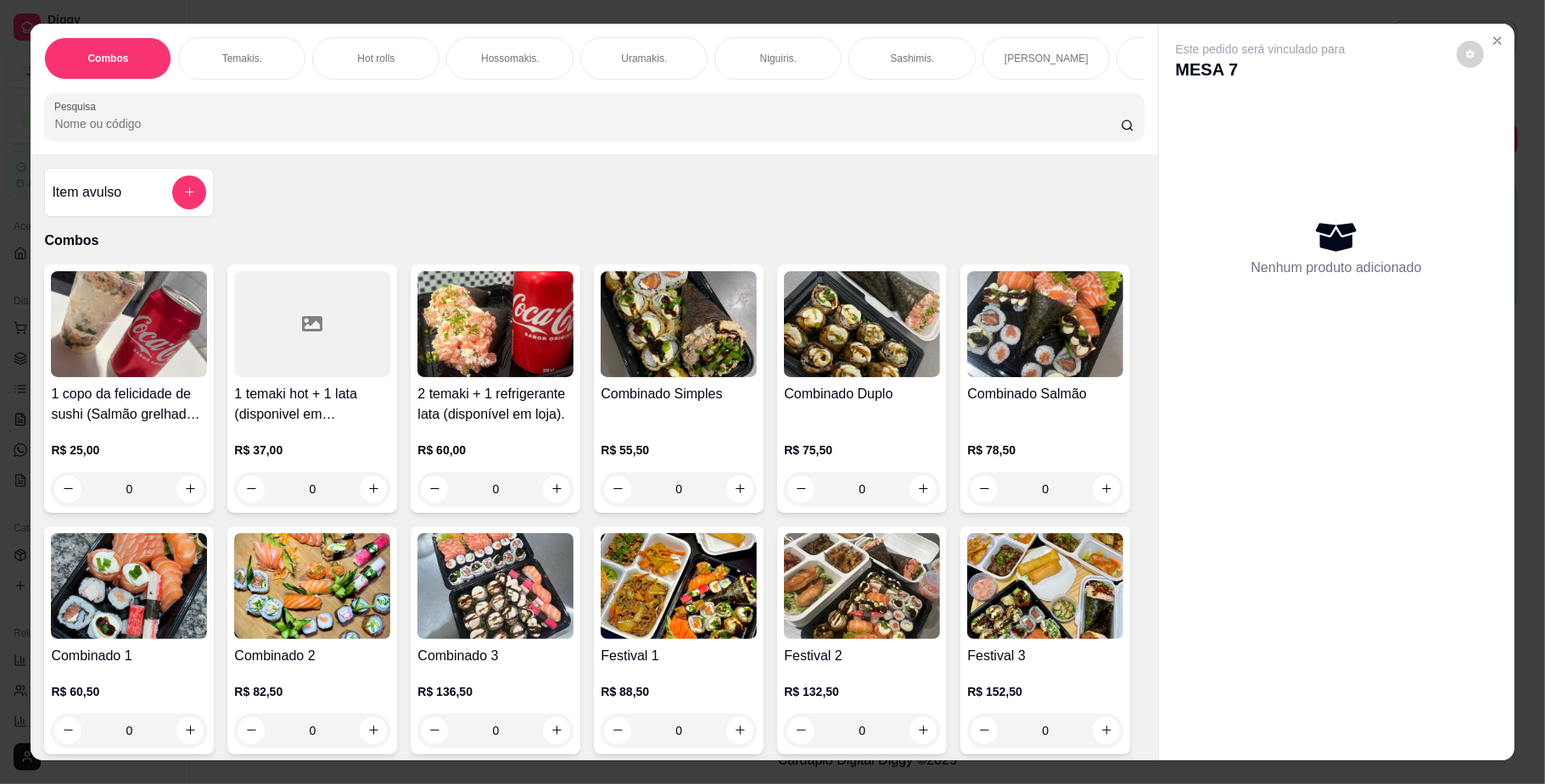
scroll to position [0, 962]
click at [621, 56] on p "Yakisoba" at bounding box center [619, 59] width 41 height 14
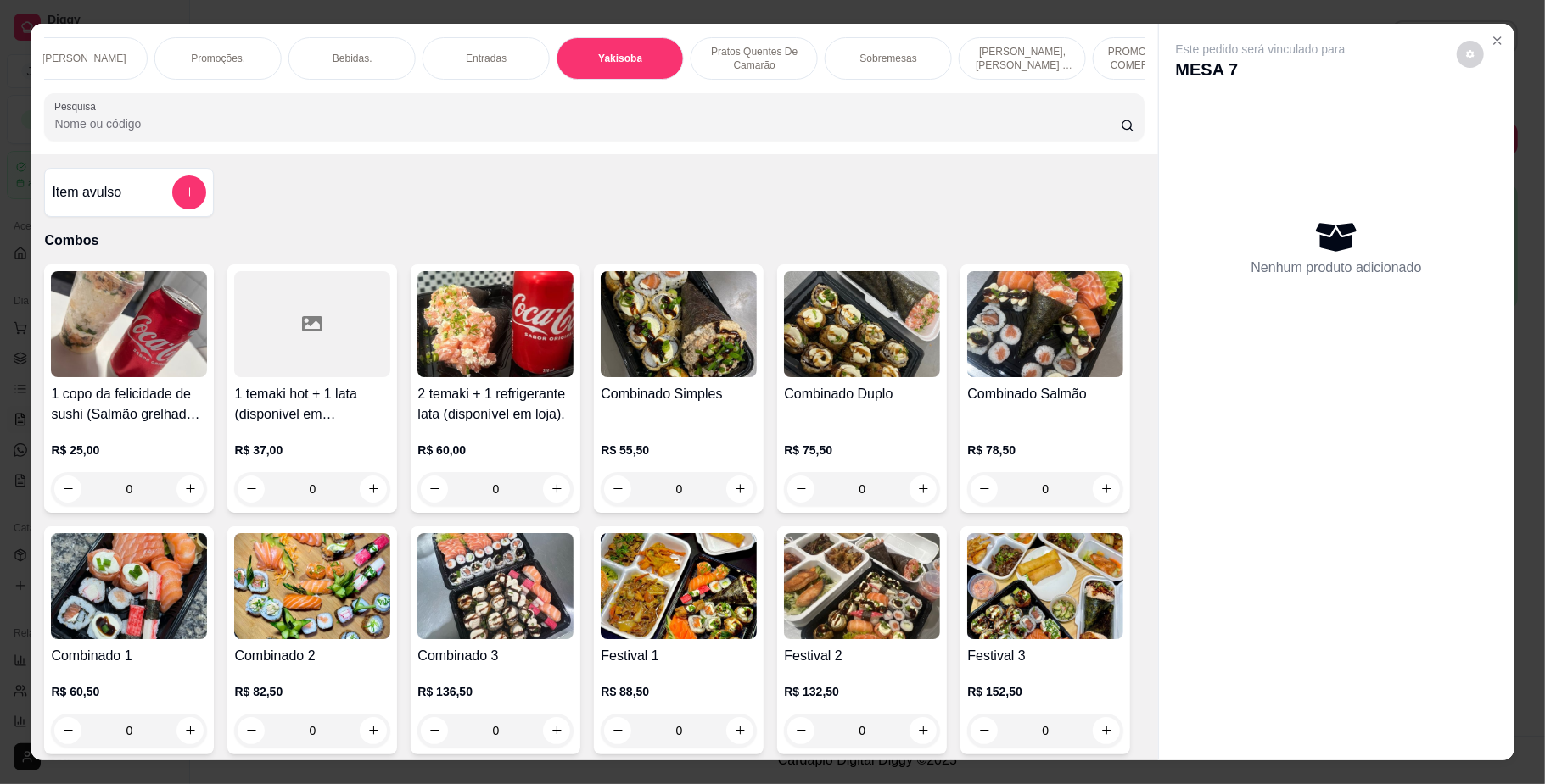
scroll to position [31, 0]
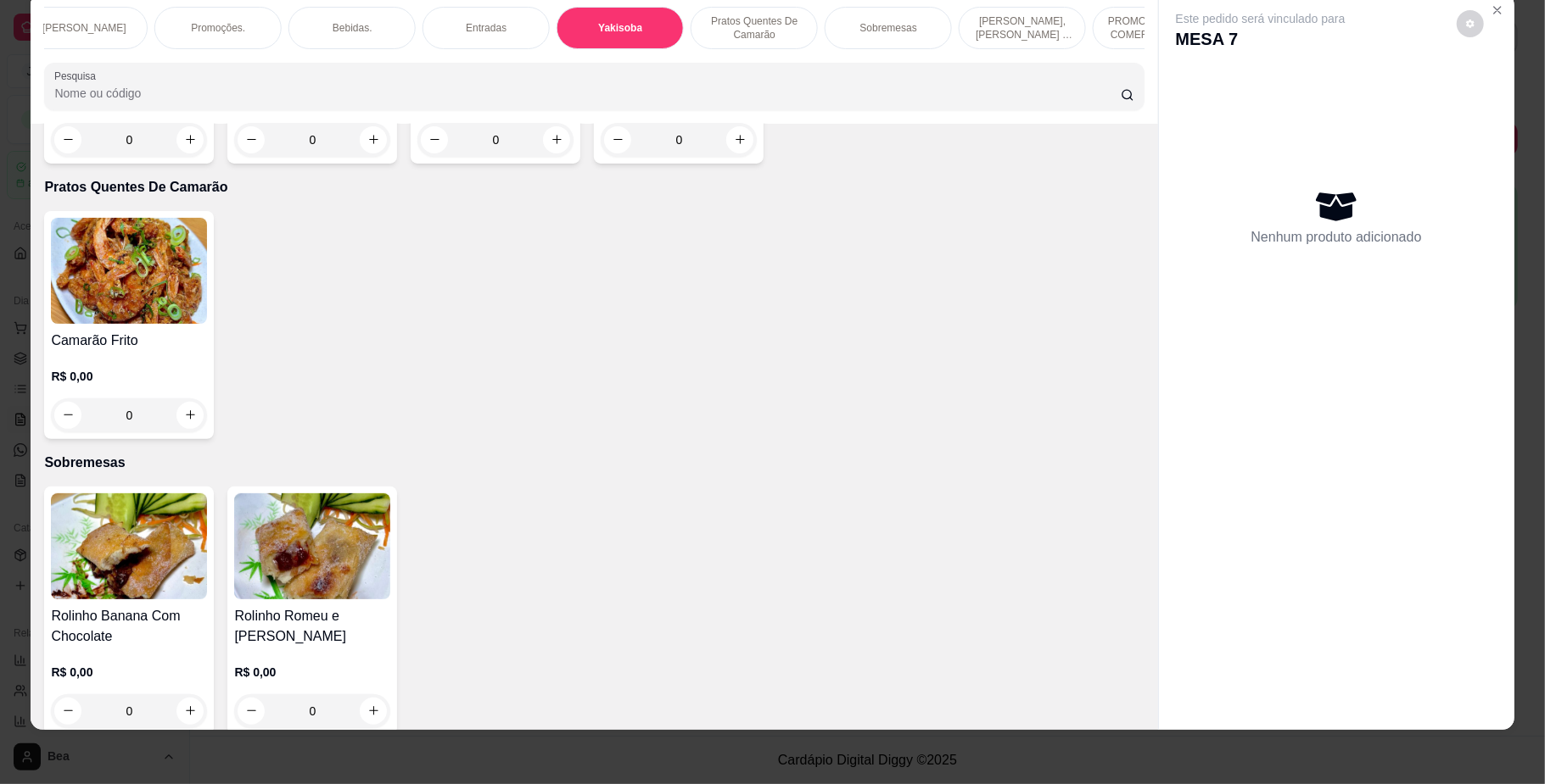
click at [175, 157] on div "0" at bounding box center [128, 140] width 156 height 34
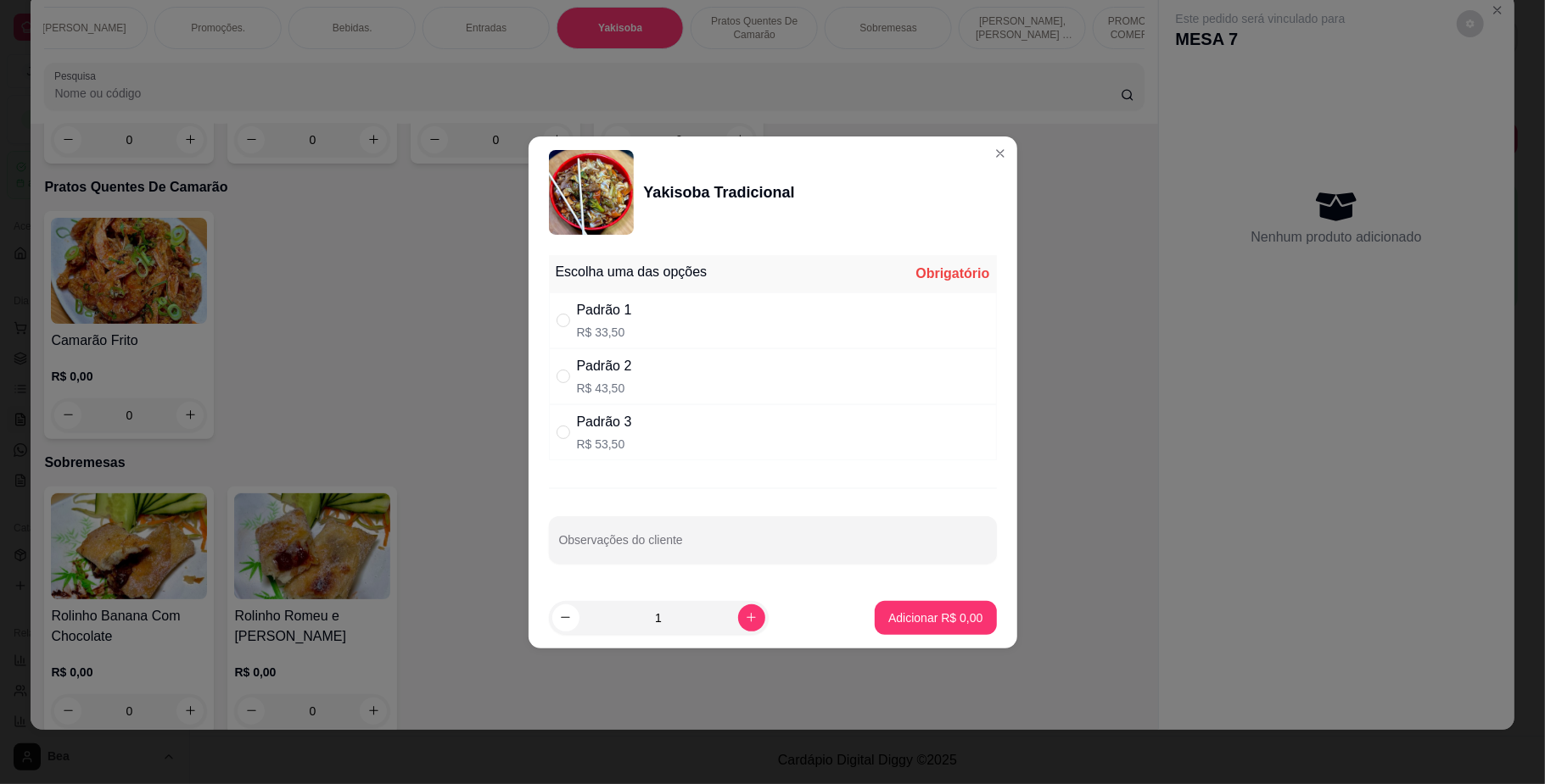
click at [749, 309] on div "Padrão 1 R$ 33,50" at bounding box center [772, 320] width 448 height 56
radio input "true"
click at [911, 605] on button "Adicionar R$ 33,50" at bounding box center [932, 618] width 128 height 34
type input "1"
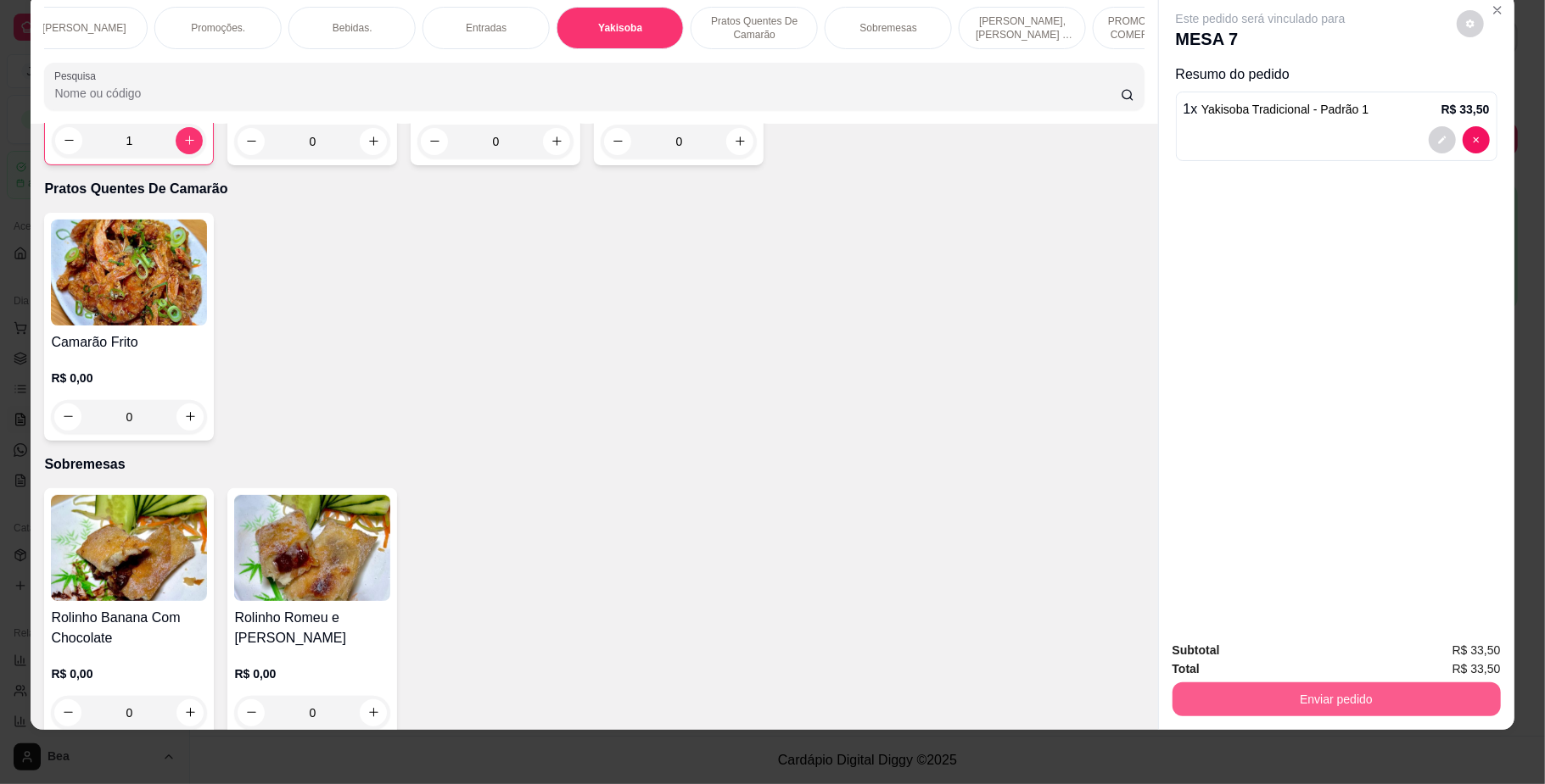
click at [1260, 715] on button "Enviar pedido" at bounding box center [1336, 700] width 328 height 34
click at [1288, 663] on button "Não registrar e enviar pedido" at bounding box center [1279, 659] width 177 height 32
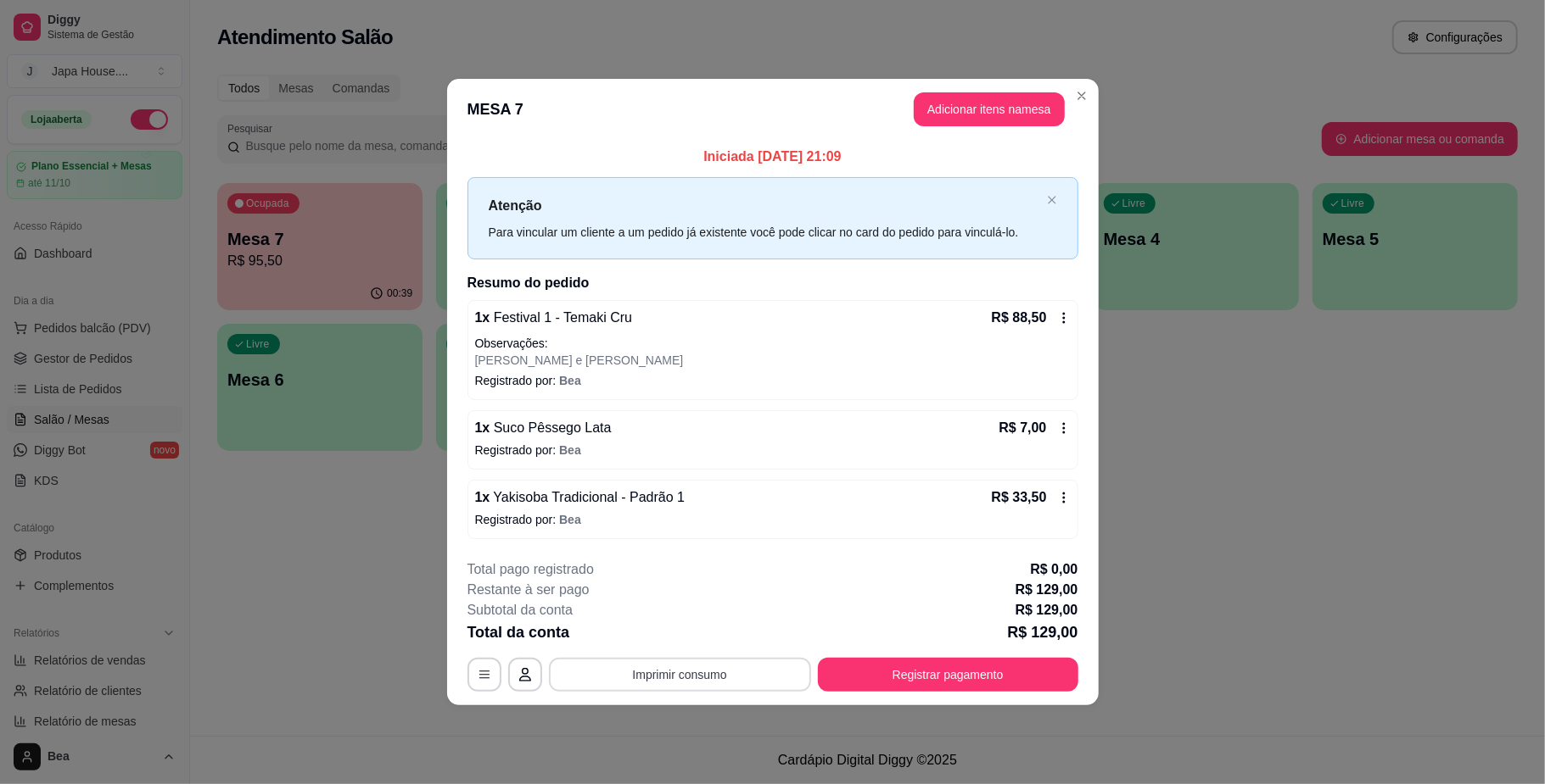
click at [772, 684] on button "Imprimir consumo" at bounding box center [680, 675] width 262 height 34
click at [709, 635] on button "IMPRESSORA" at bounding box center [685, 636] width 123 height 27
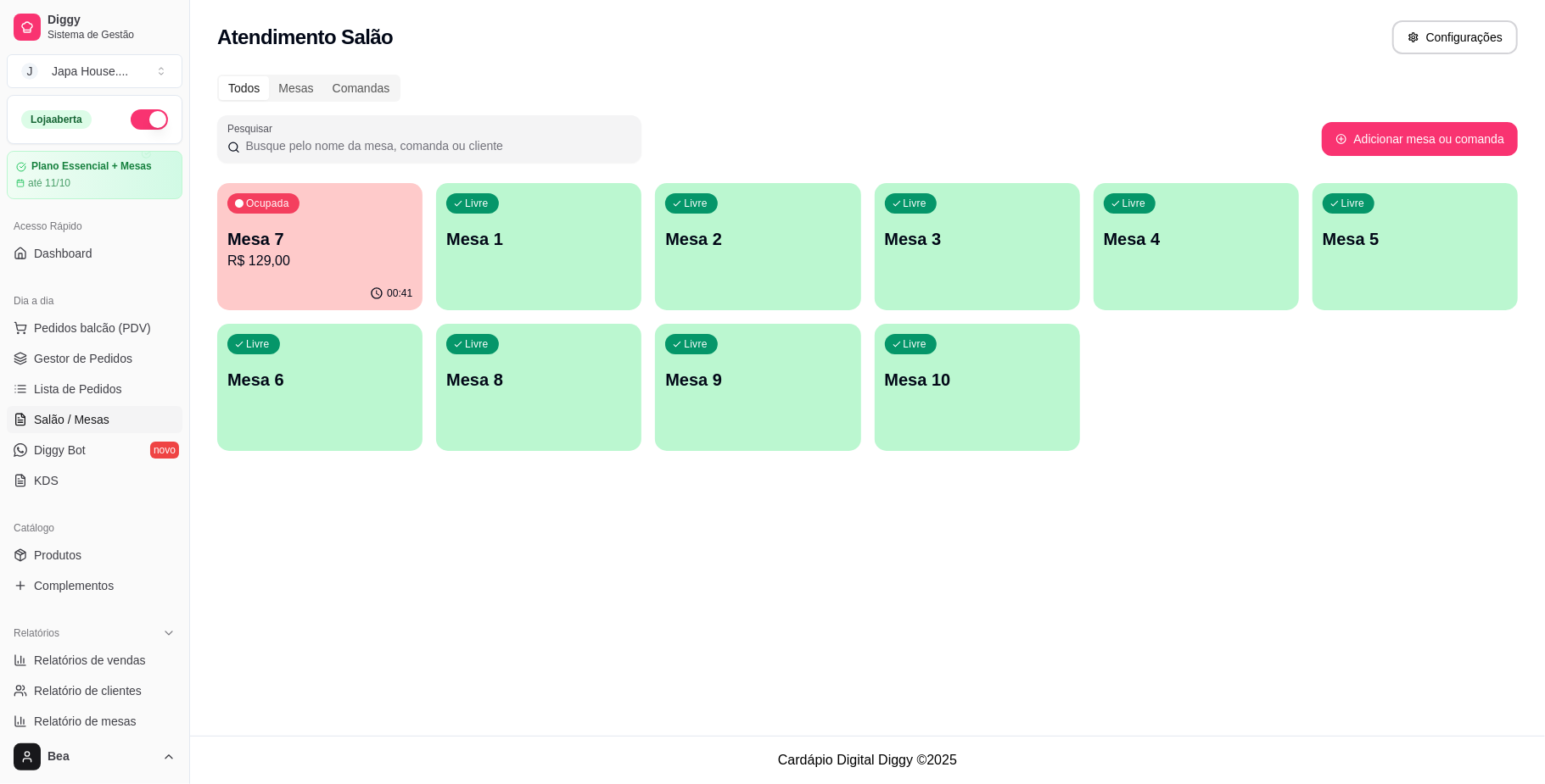
click at [336, 212] on div "Ocupada Mesa 7 R$ 129,00" at bounding box center [319, 230] width 206 height 94
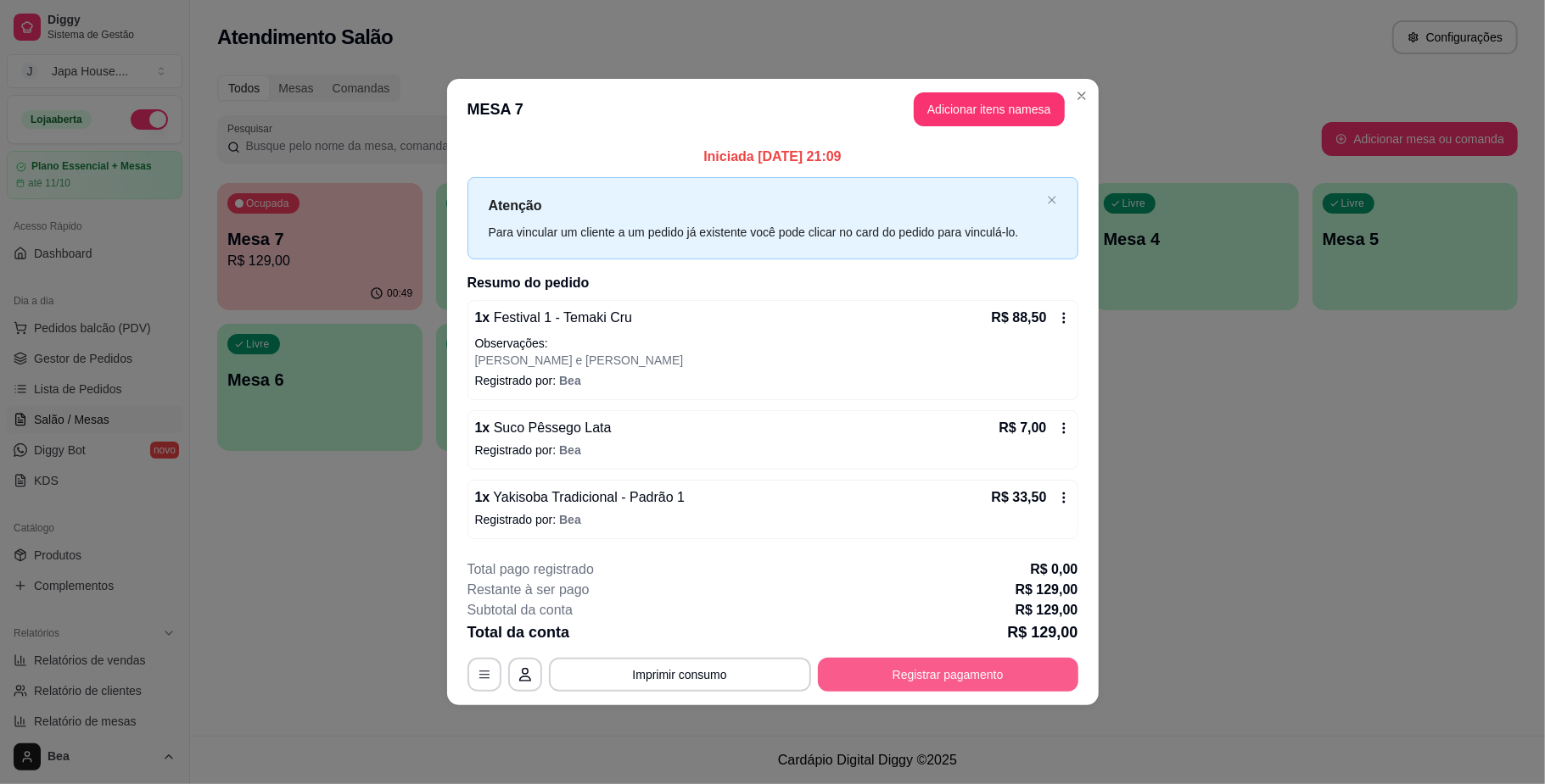
click at [930, 680] on button "Registrar pagamento" at bounding box center [948, 675] width 260 height 34
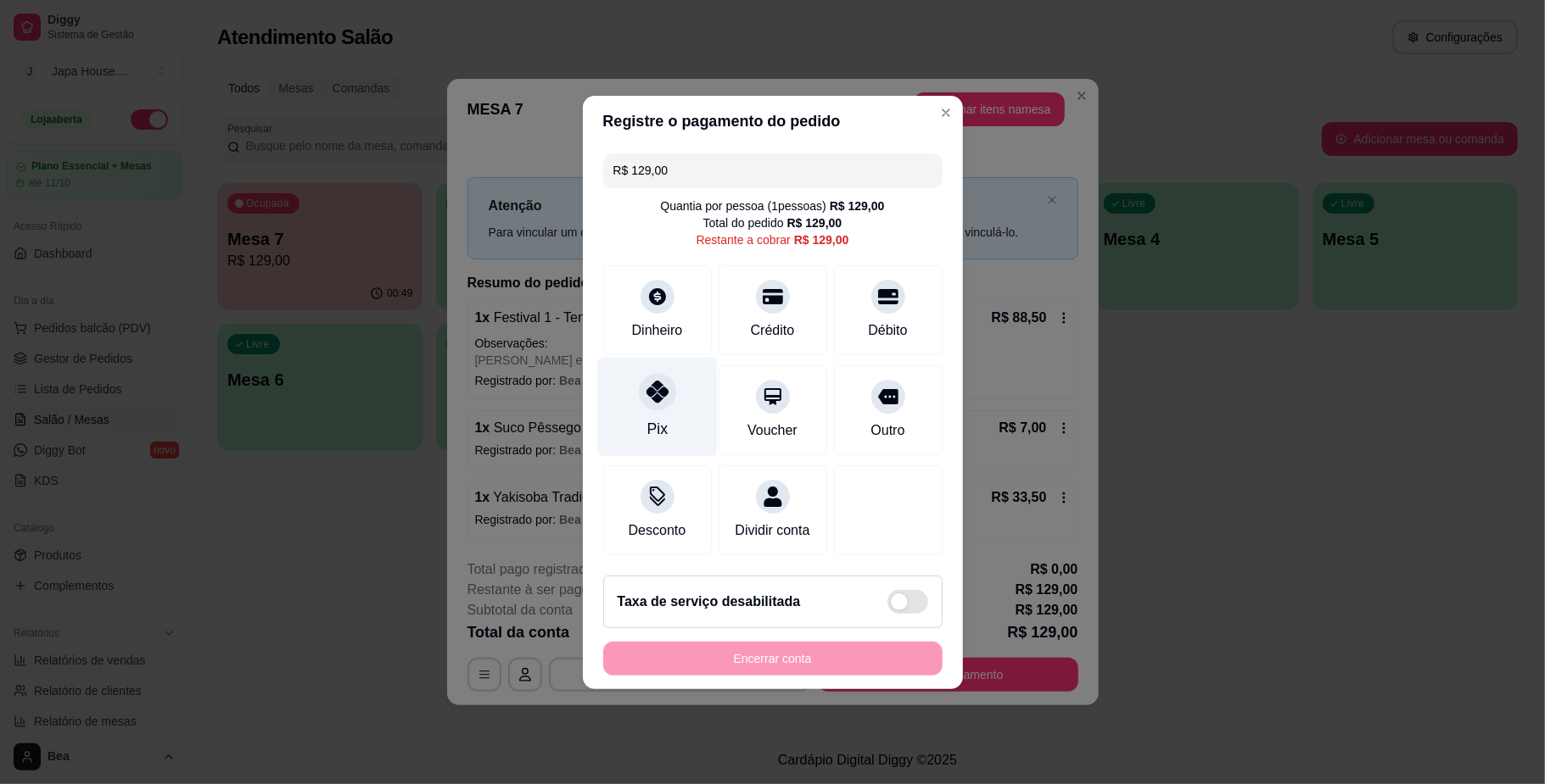
click at [650, 404] on div "Pix" at bounding box center [657, 406] width 119 height 99
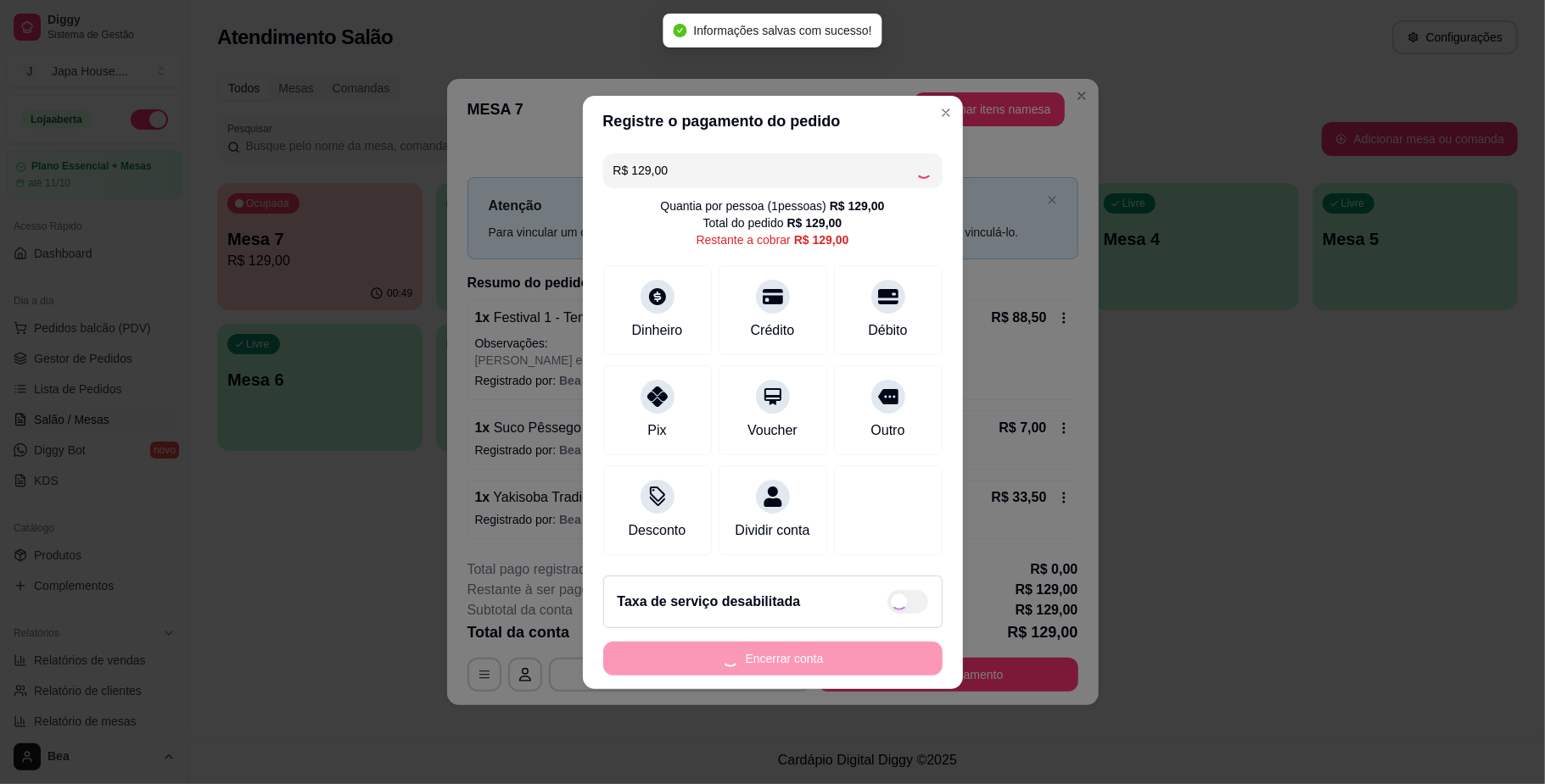
type input "R$ 0,00"
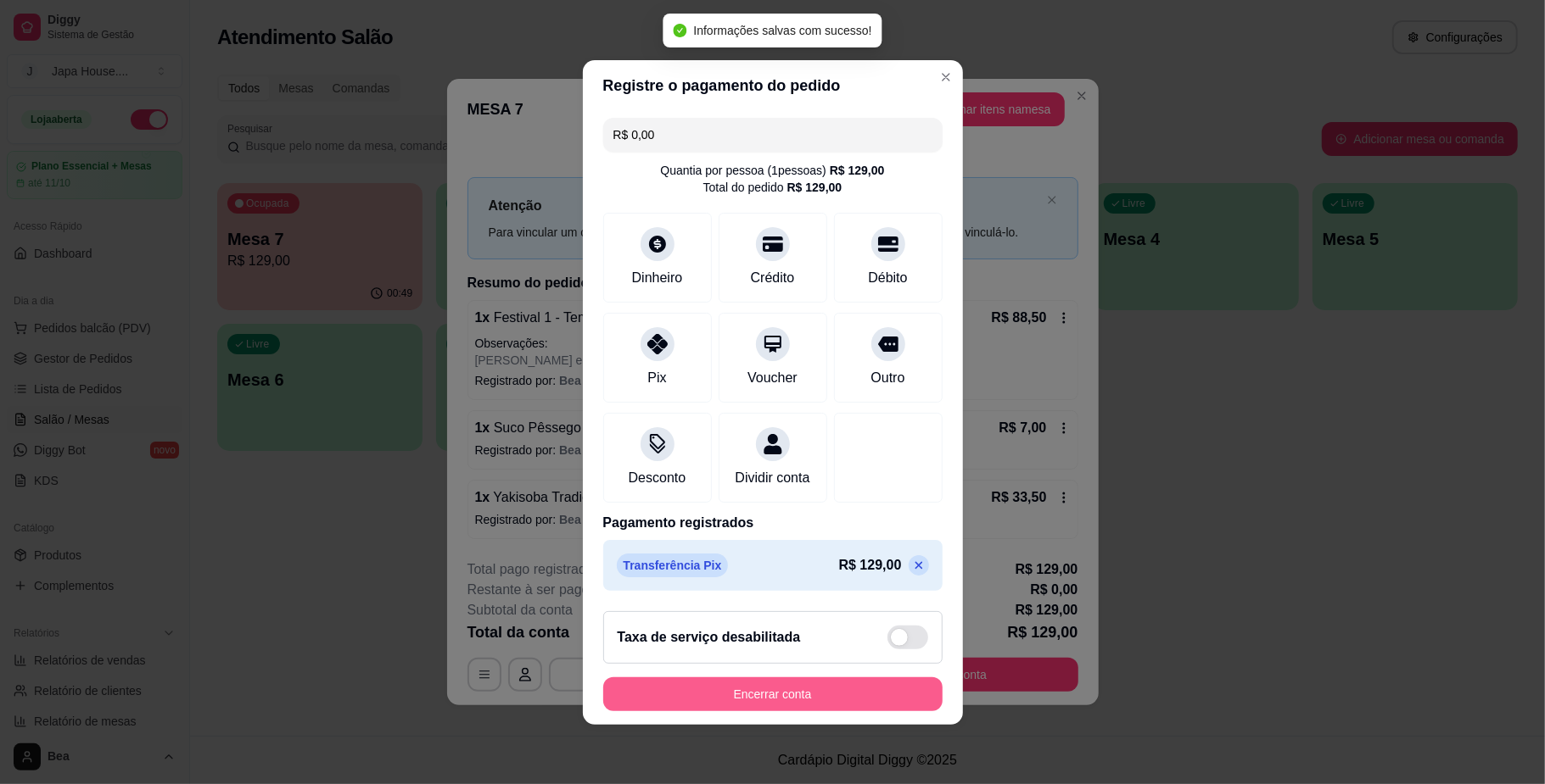
click at [795, 701] on button "Encerrar conta" at bounding box center [772, 695] width 339 height 34
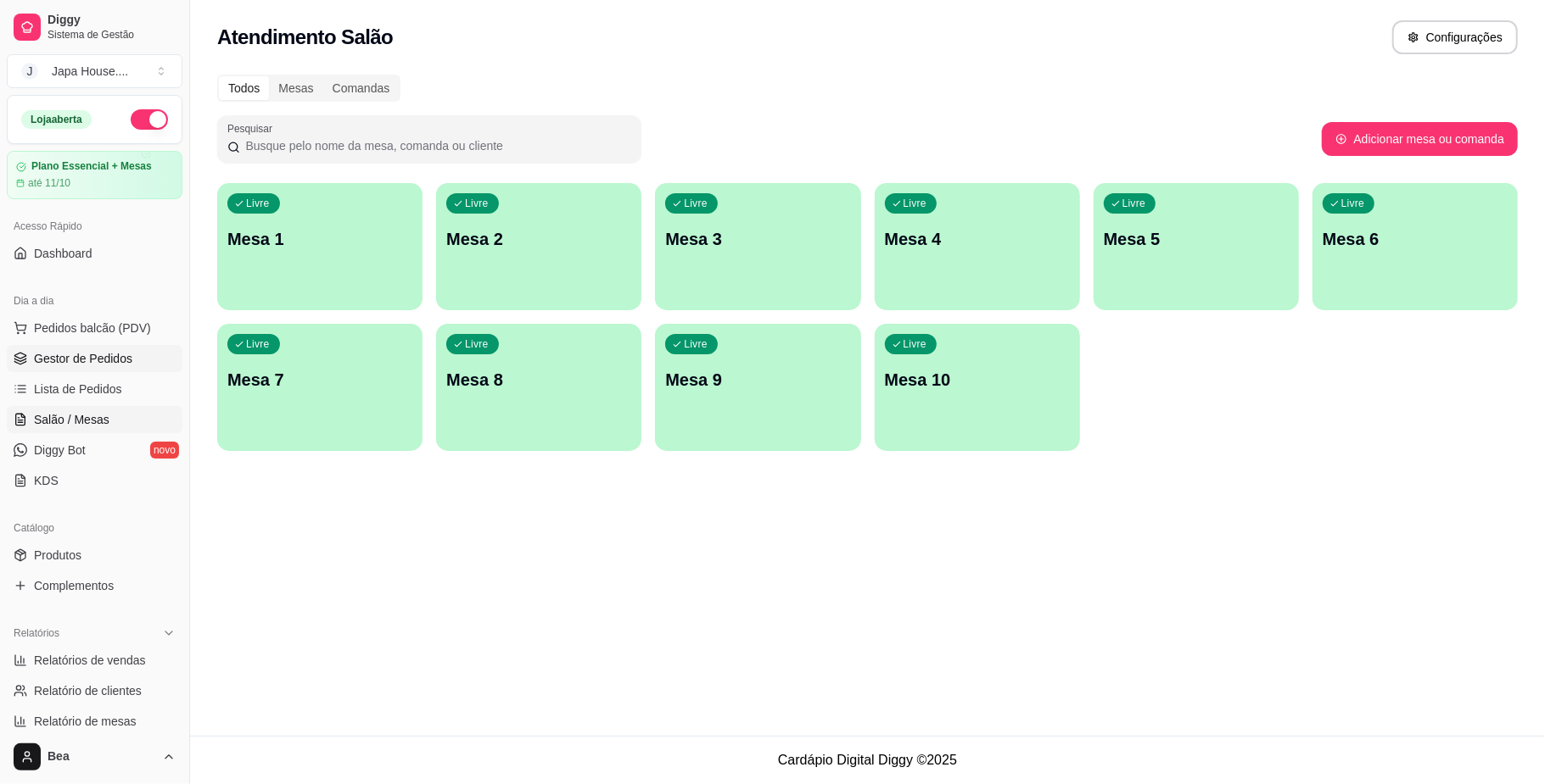
click at [125, 353] on span "Gestor de Pedidos" at bounding box center [83, 358] width 98 height 17
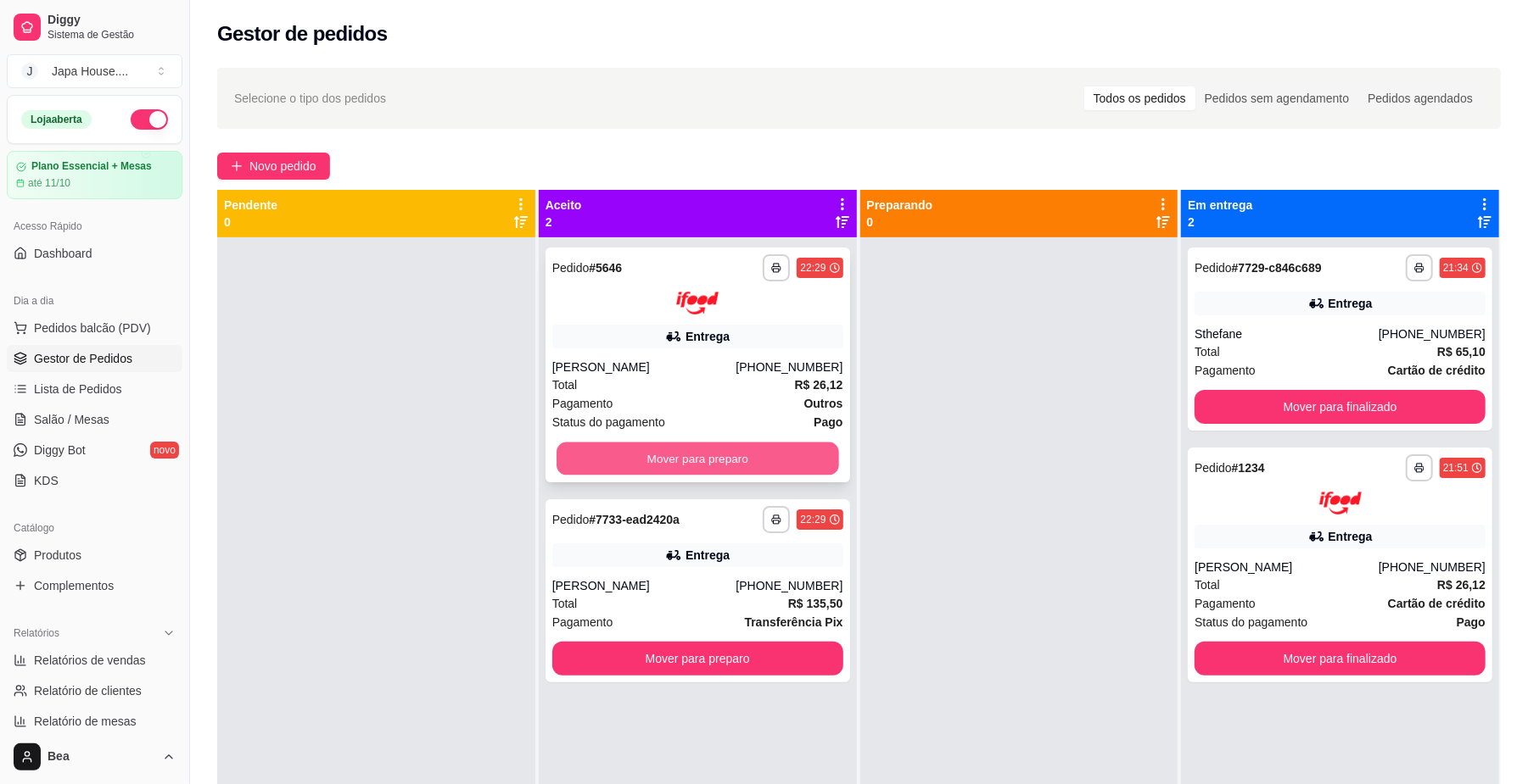
click at [744, 472] on button "Mover para preparo" at bounding box center [697, 458] width 281 height 33
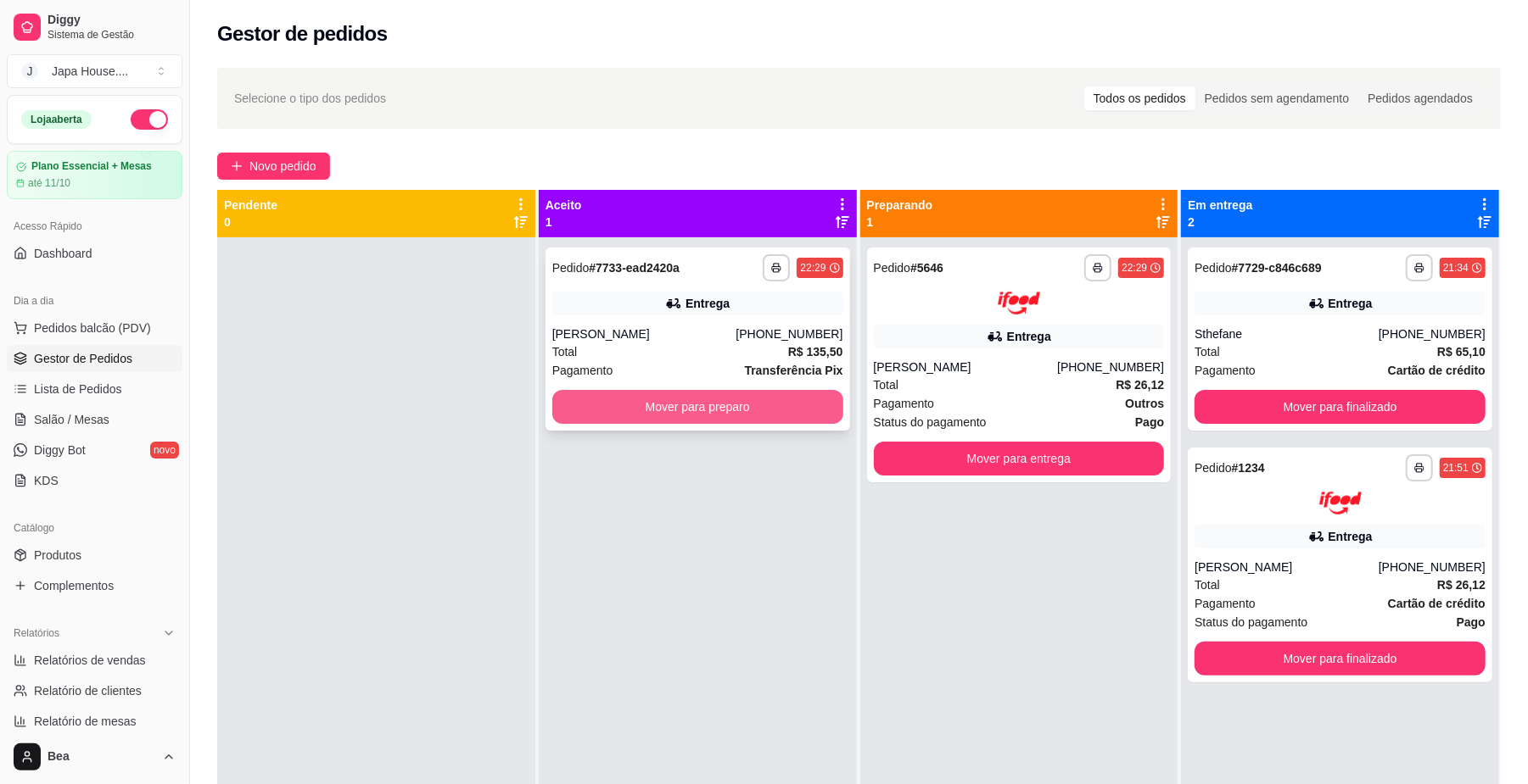
click at [728, 407] on button "Mover para preparo" at bounding box center [698, 407] width 291 height 34
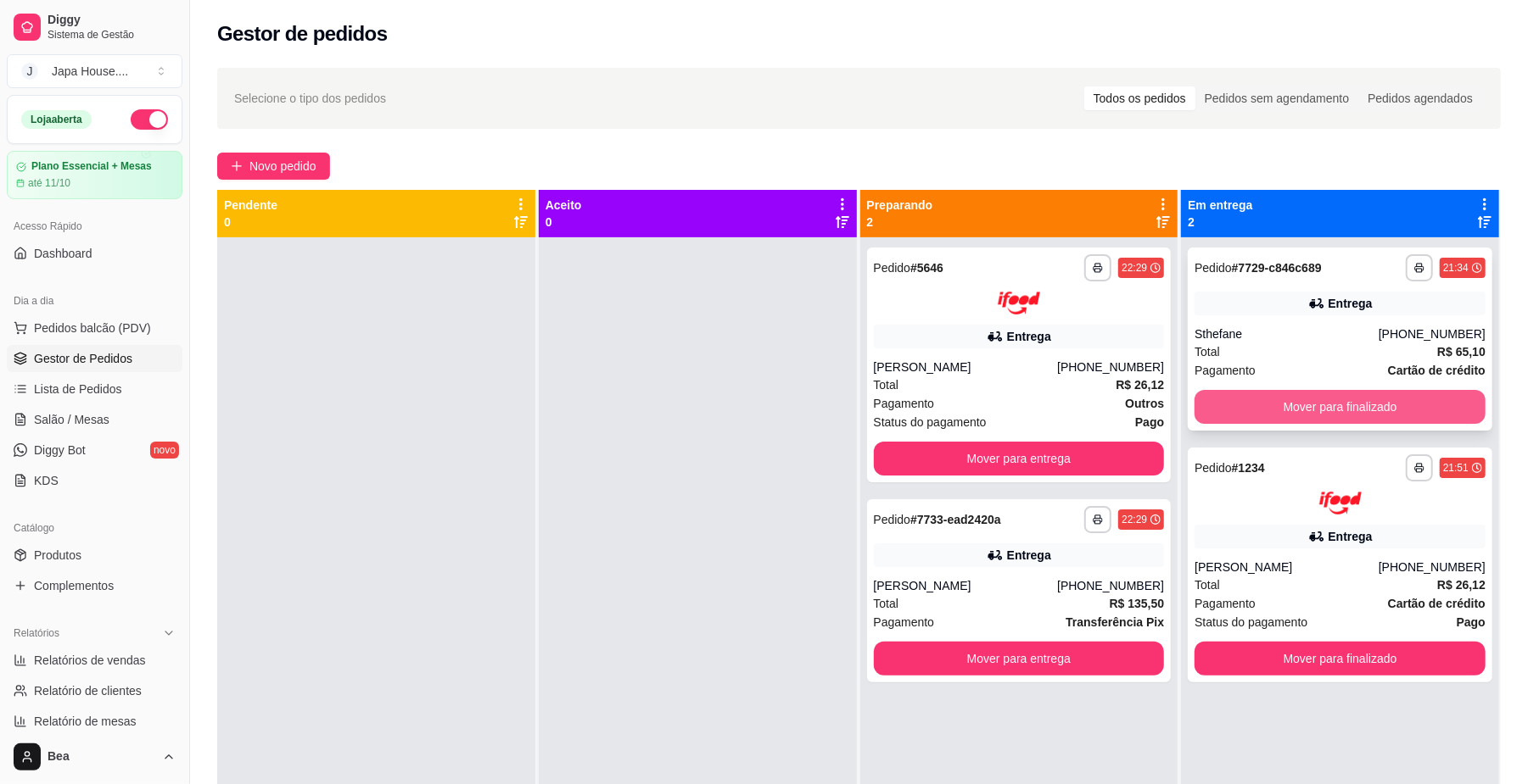
click at [1381, 407] on button "Mover para finalizado" at bounding box center [1340, 407] width 291 height 34
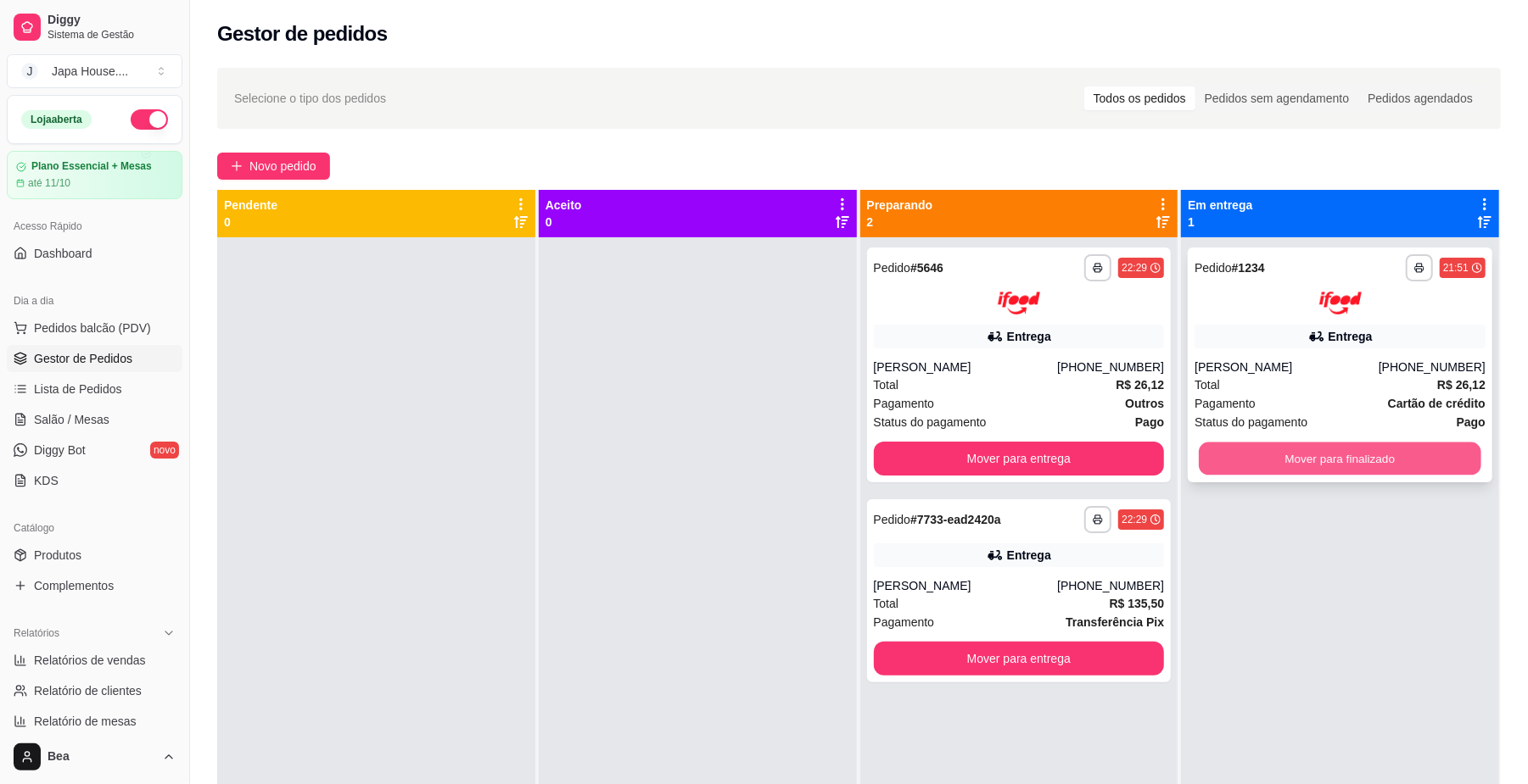
click at [1390, 459] on button "Mover para finalizado" at bounding box center [1339, 458] width 281 height 33
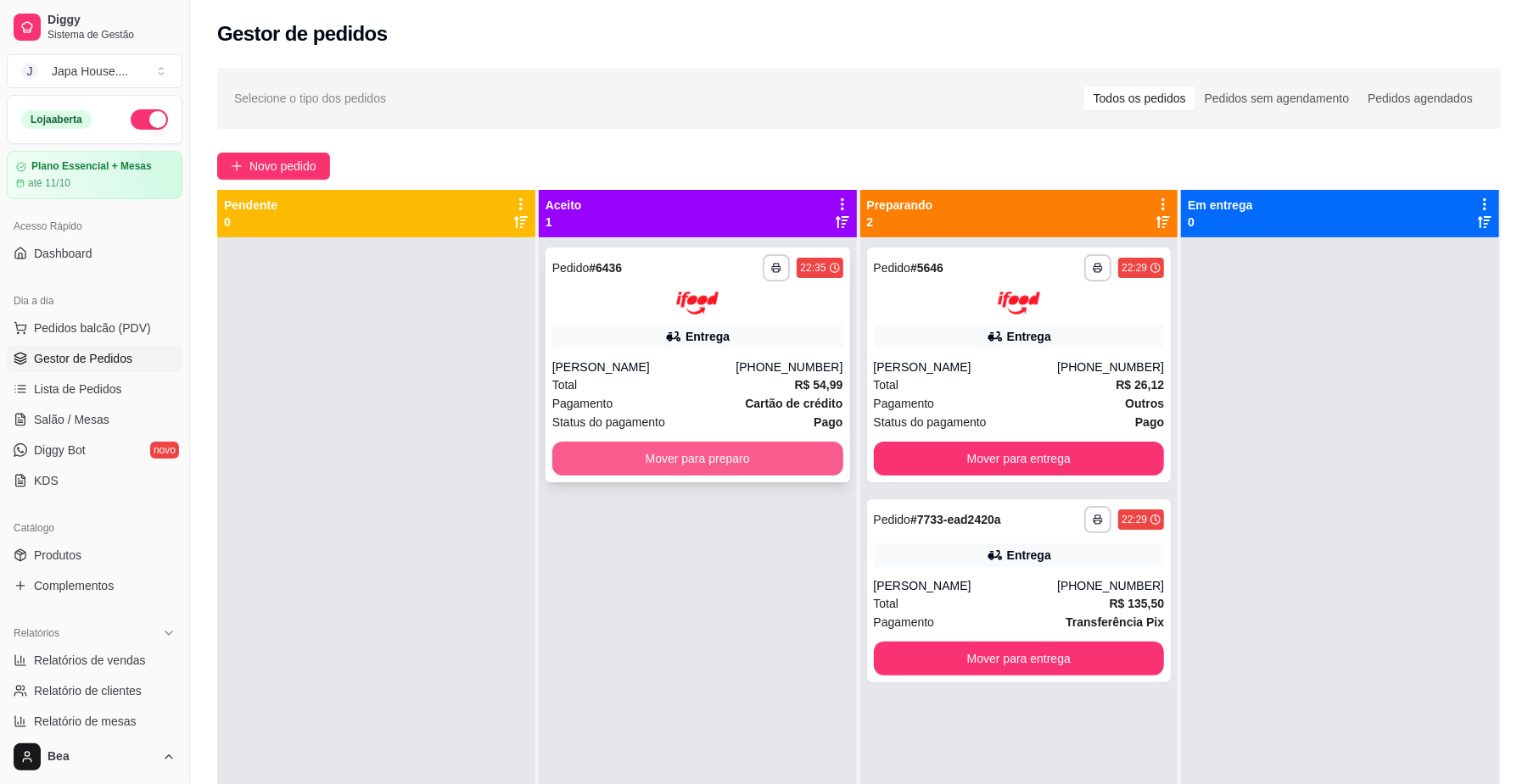
click at [701, 449] on button "Mover para preparo" at bounding box center [698, 459] width 291 height 34
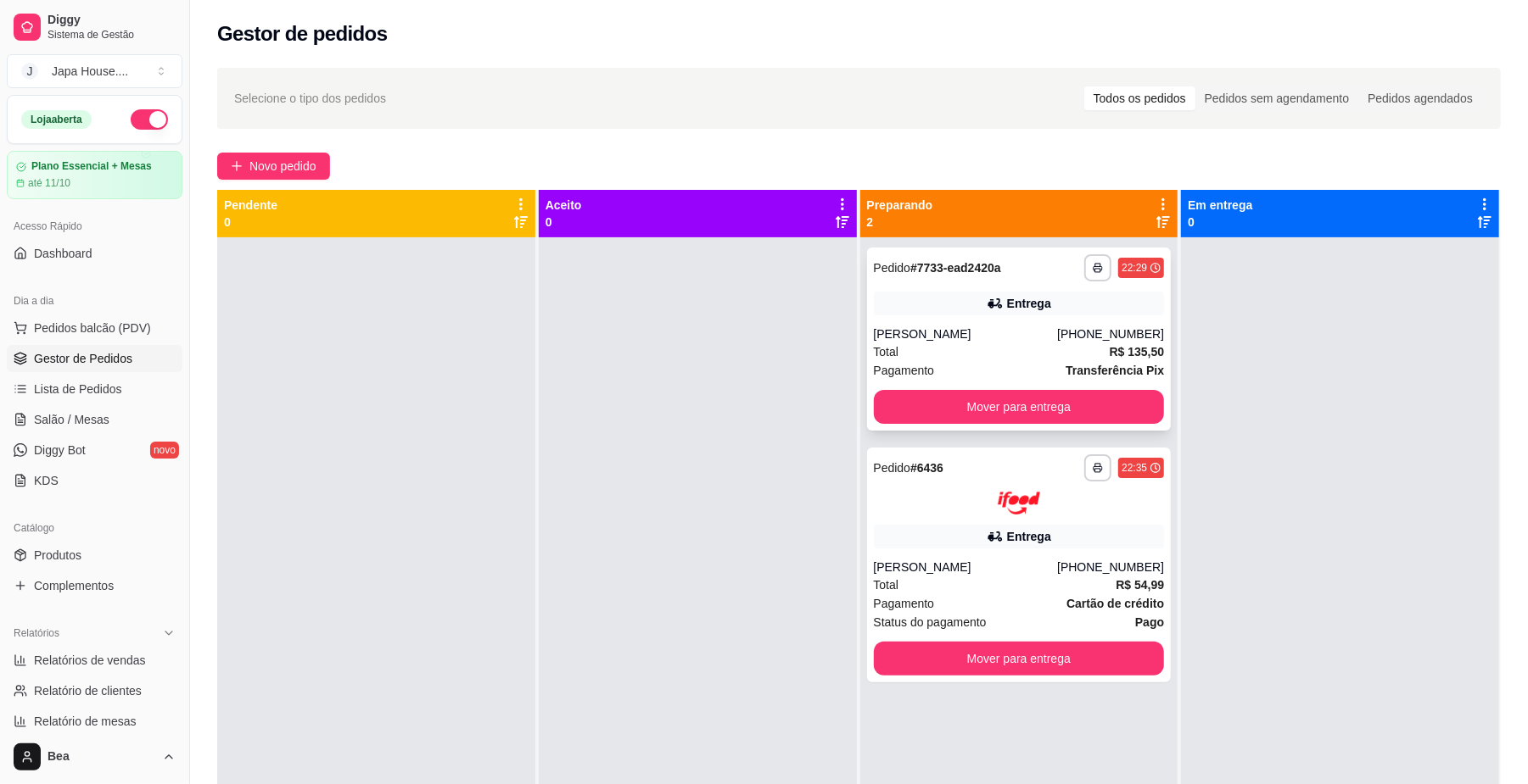
click at [1037, 331] on div "[PERSON_NAME]" at bounding box center [965, 334] width 184 height 17
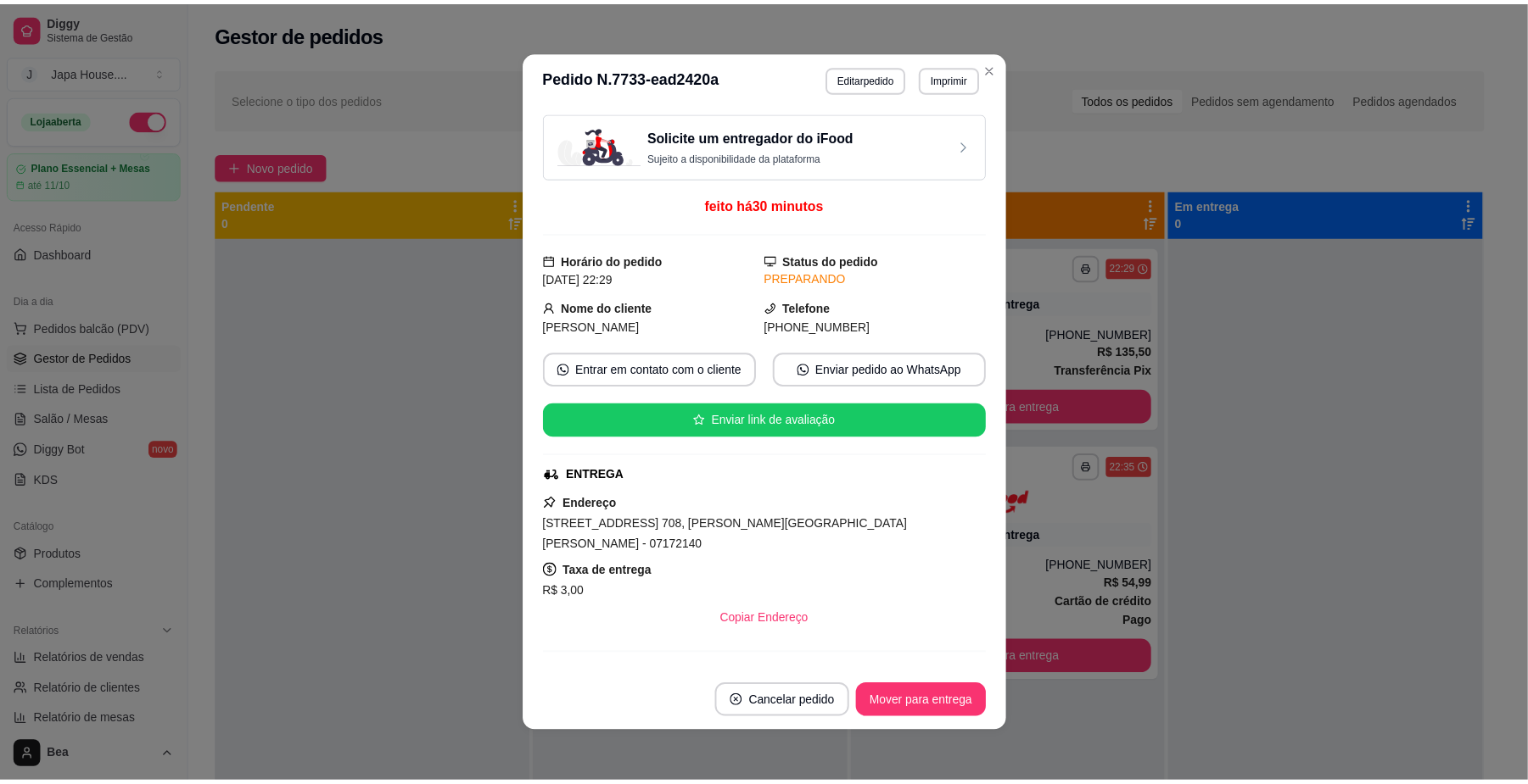
scroll to position [197, 0]
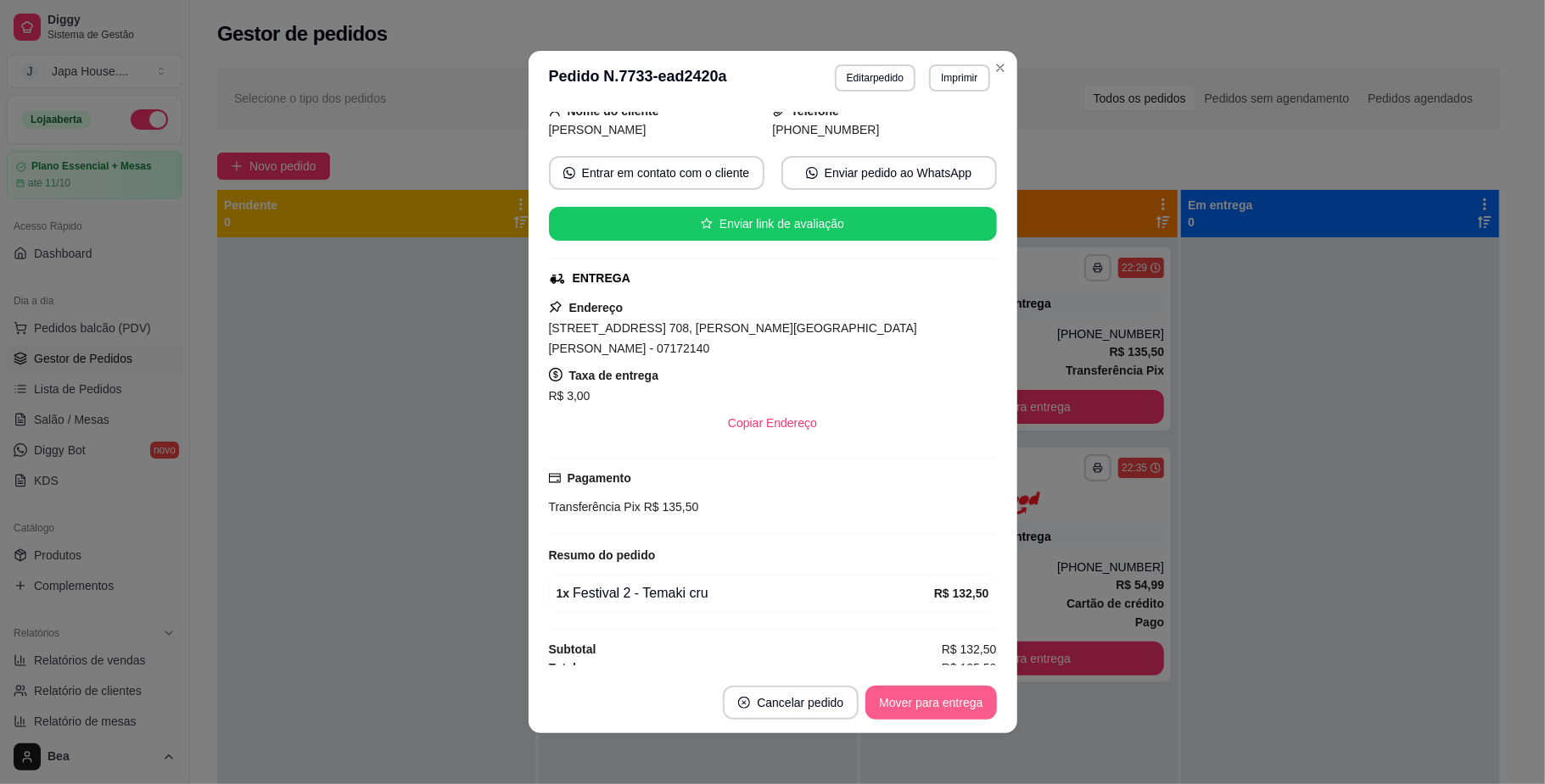
click at [960, 694] on button "Mover para entrega" at bounding box center [931, 703] width 130 height 34
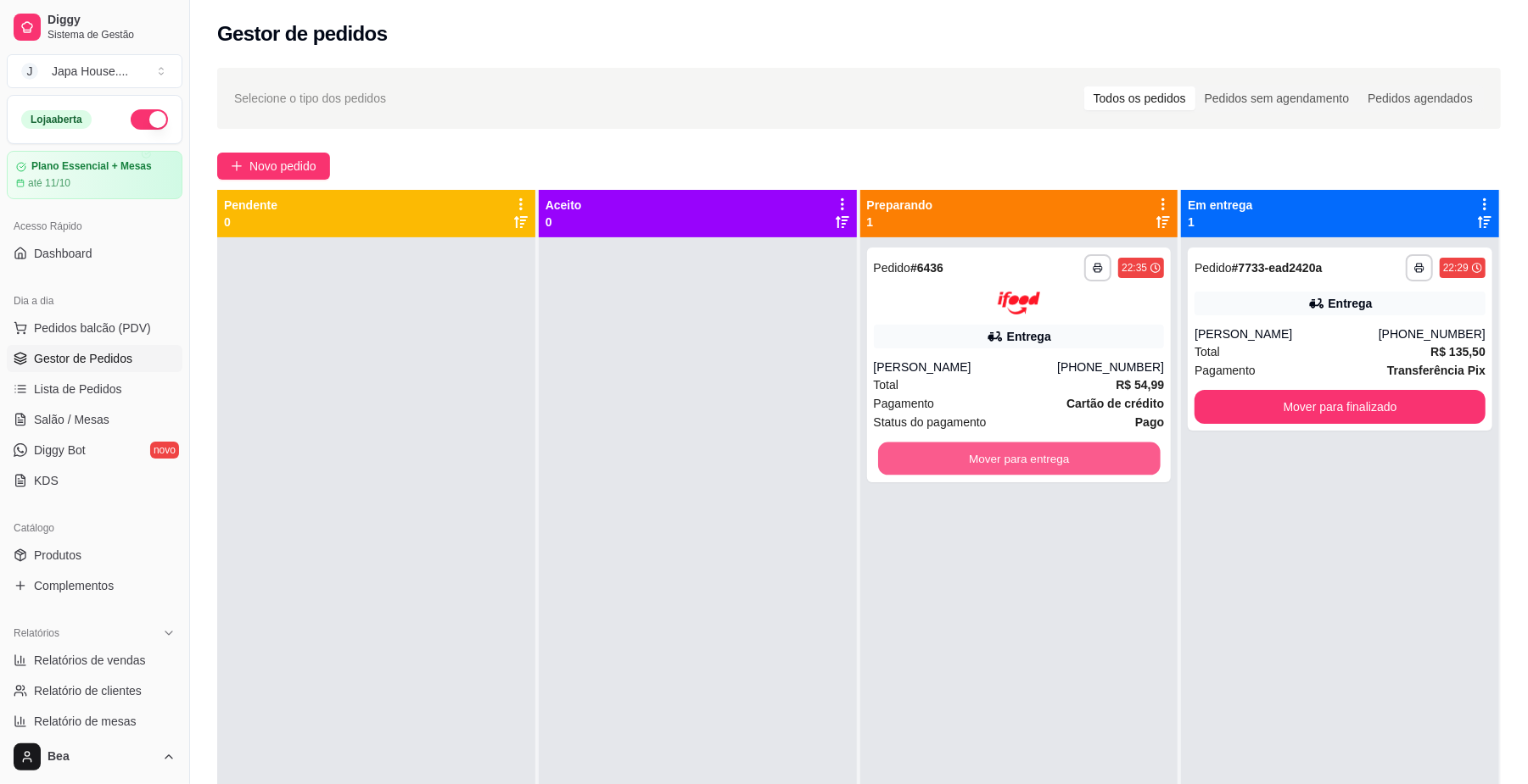
click at [1137, 456] on button "Mover para entrega" at bounding box center [1018, 458] width 281 height 33
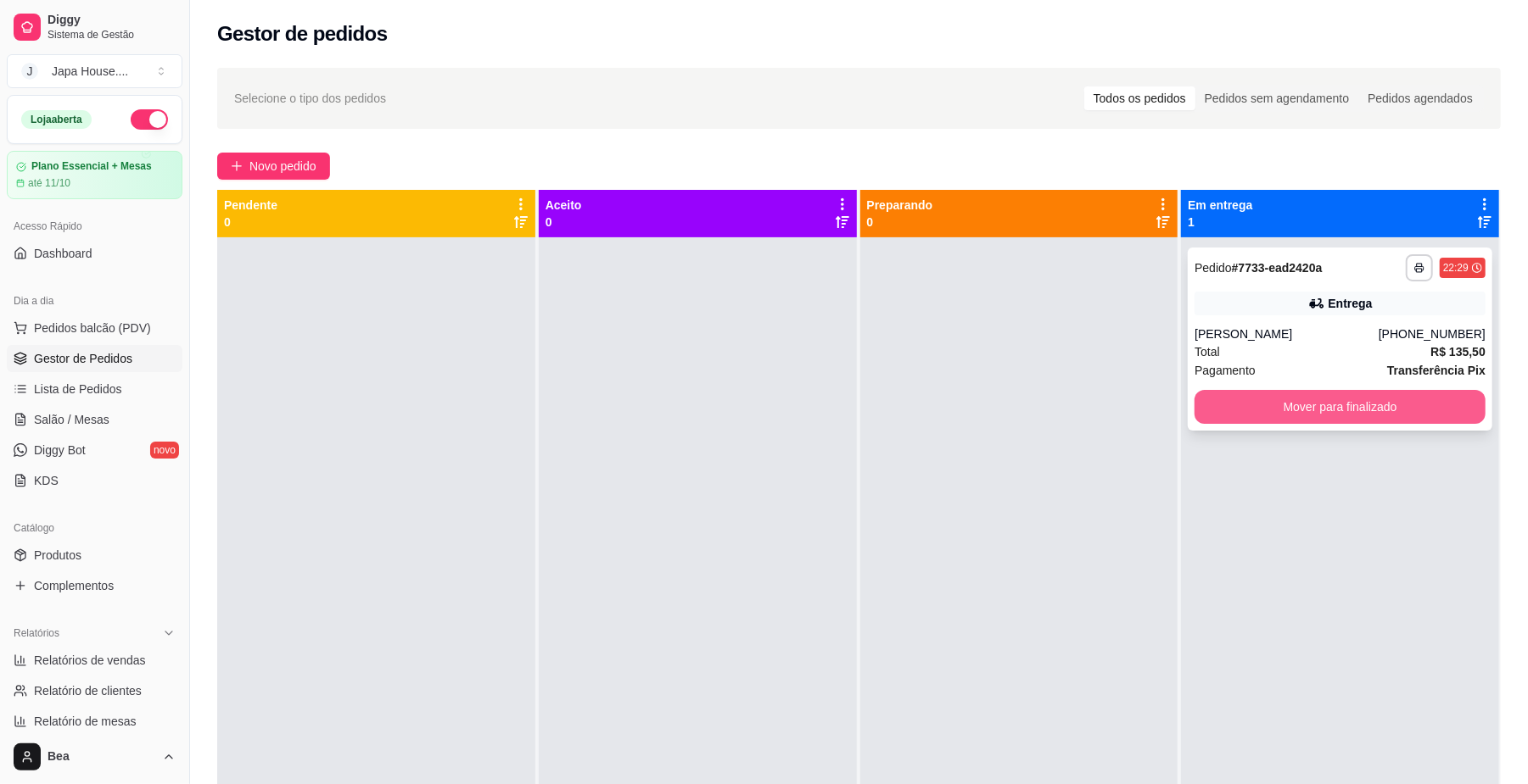
click at [1346, 402] on button "Mover para finalizado" at bounding box center [1340, 407] width 291 height 34
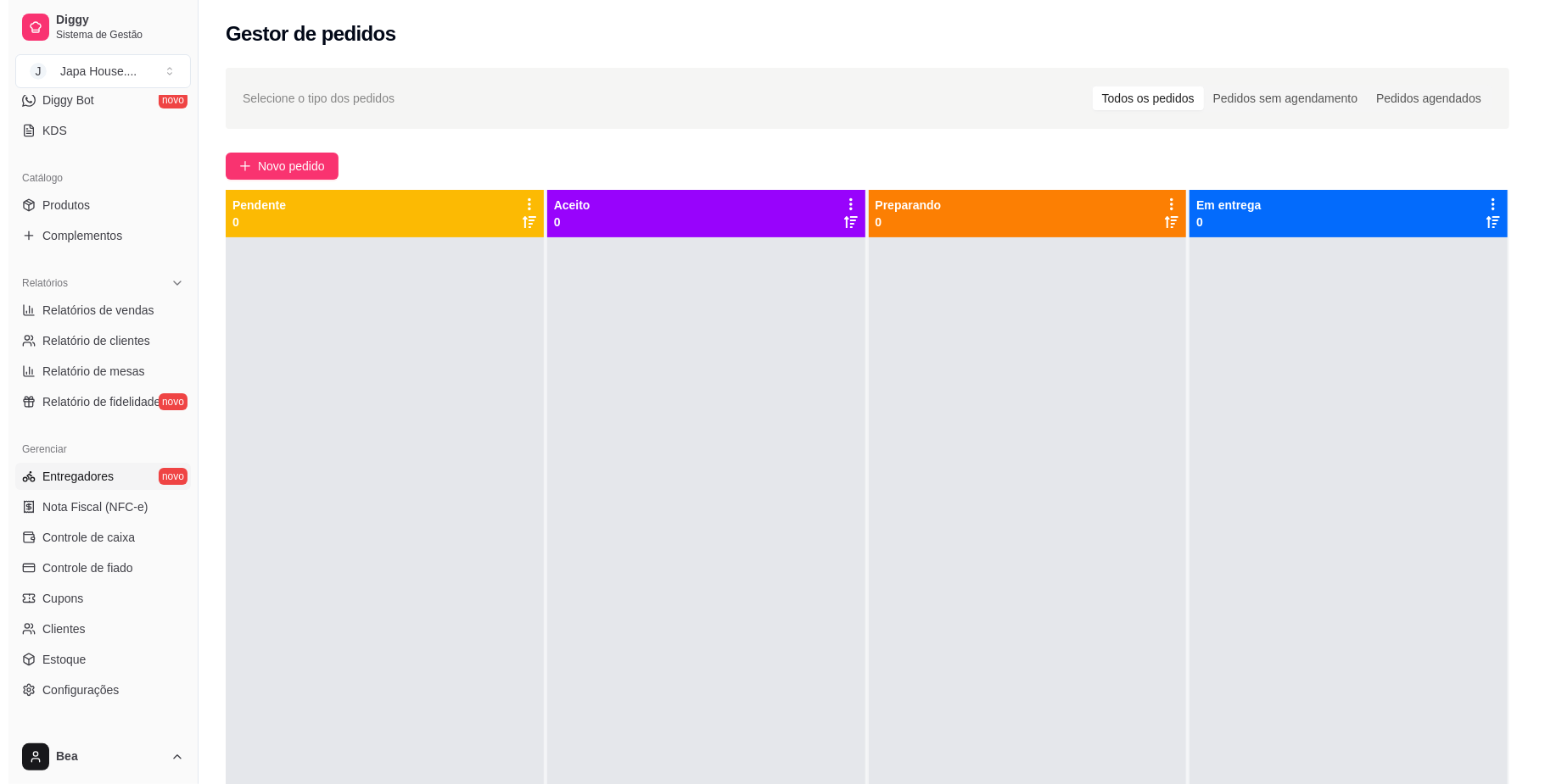
scroll to position [347, 0]
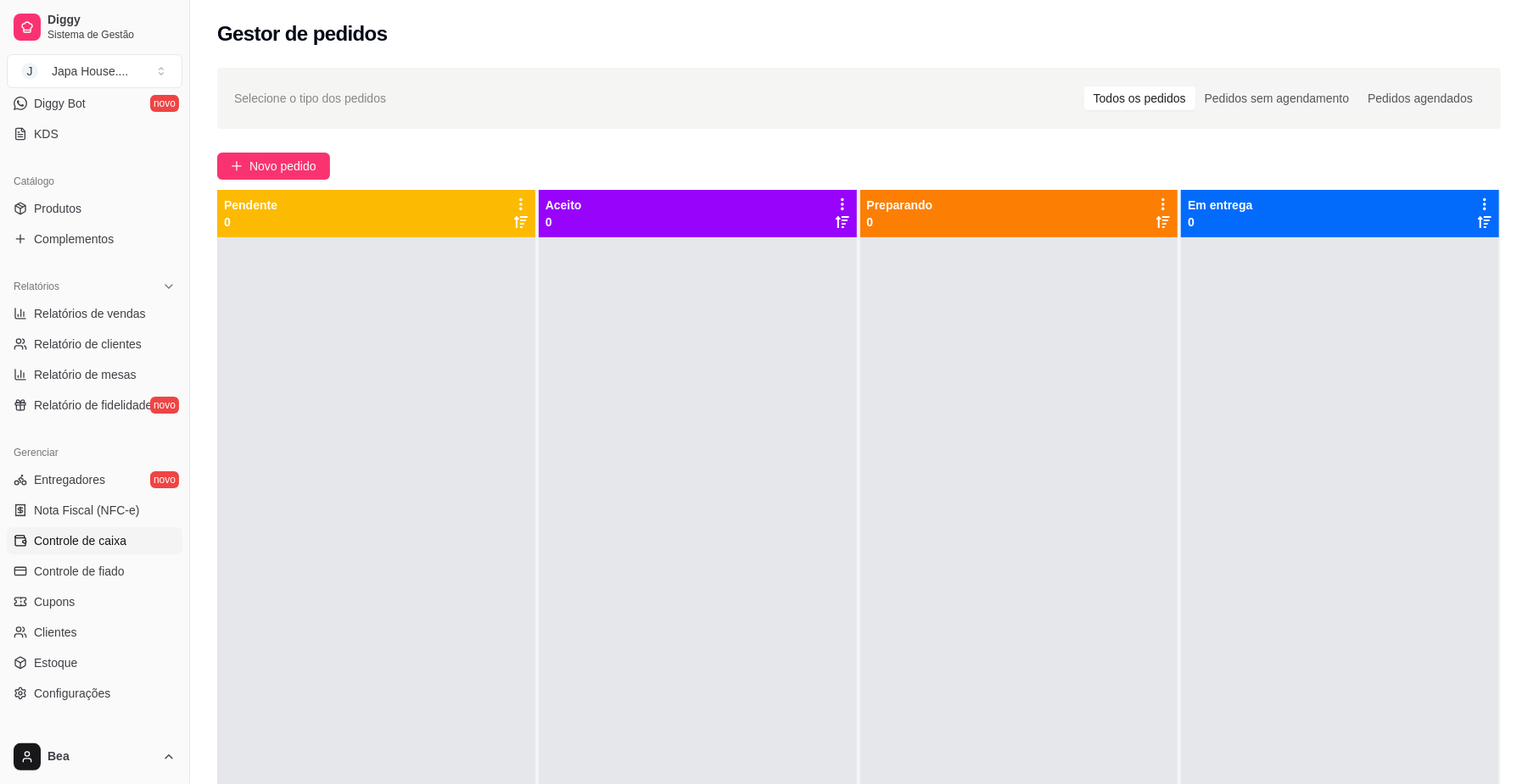
click at [136, 547] on link "Controle de caixa" at bounding box center [94, 541] width 176 height 27
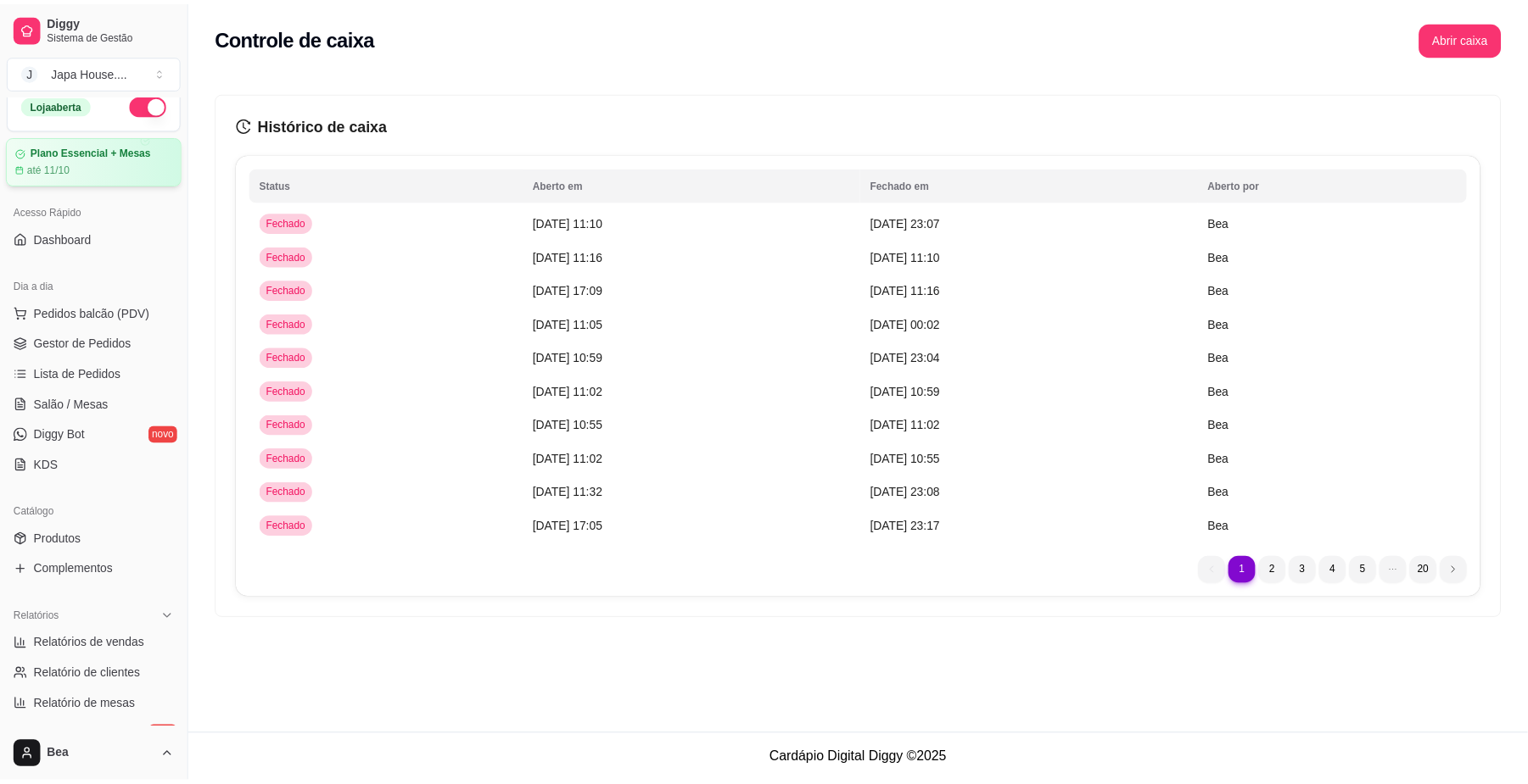
scroll to position [20, 0]
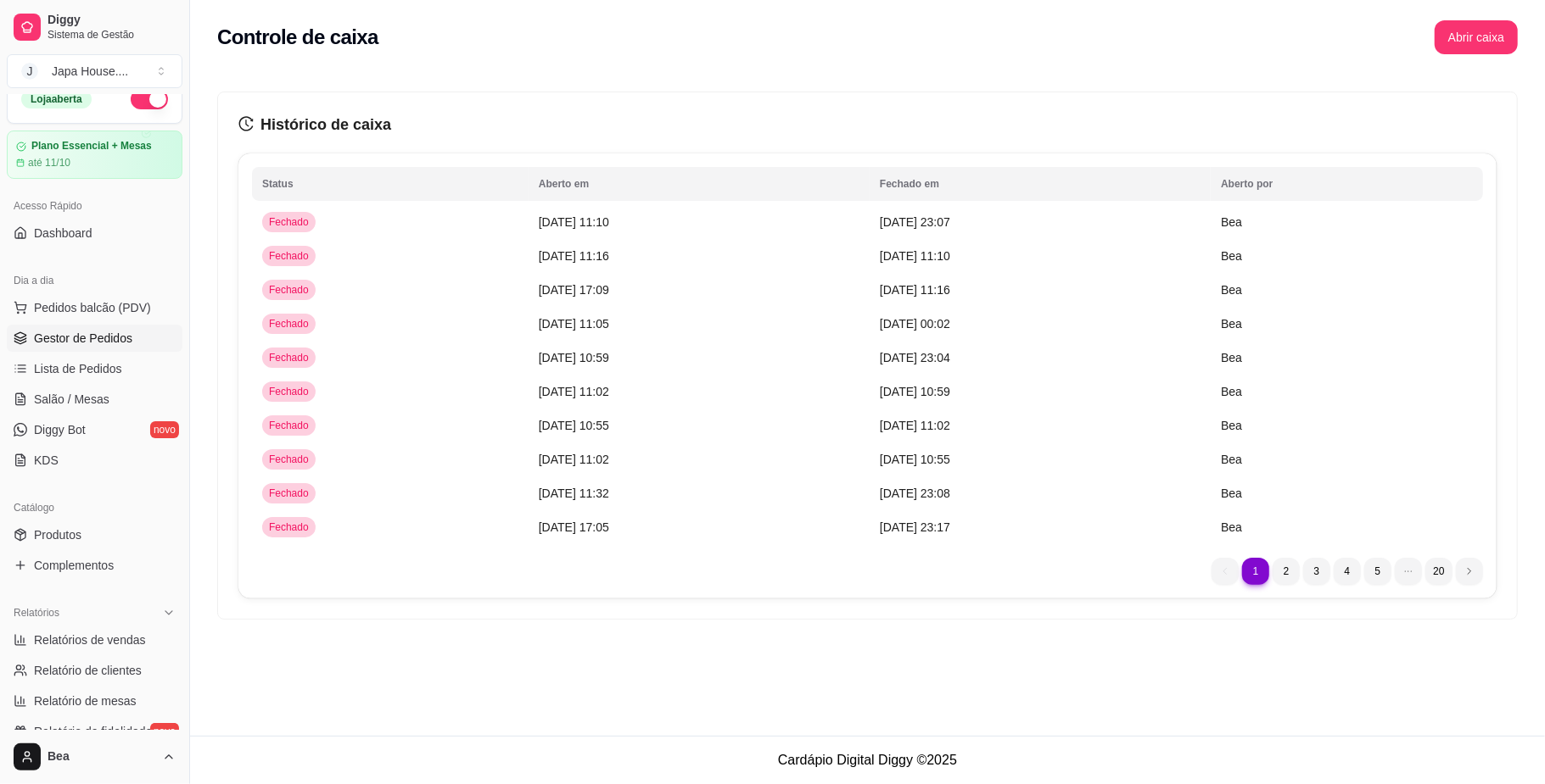
click at [133, 347] on link "Gestor de Pedidos" at bounding box center [94, 338] width 176 height 27
